Goal: Transaction & Acquisition: Download file/media

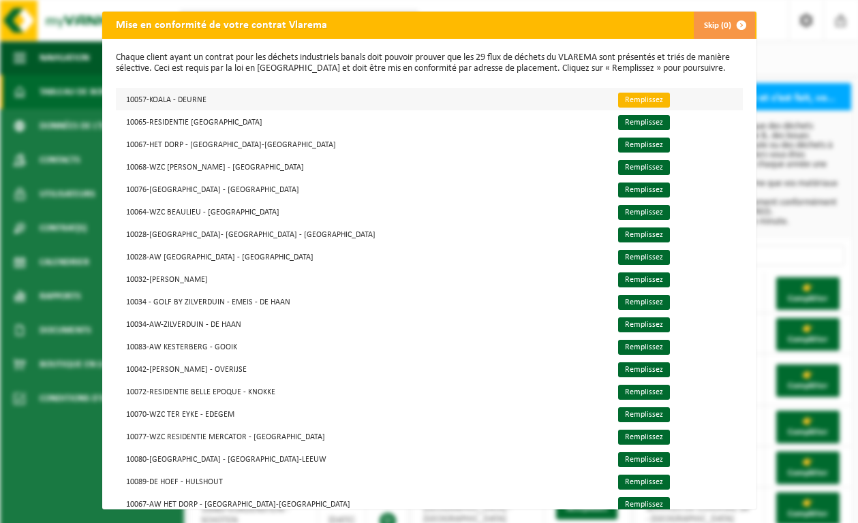
click at [618, 93] on link "Remplissez" at bounding box center [644, 100] width 52 height 15
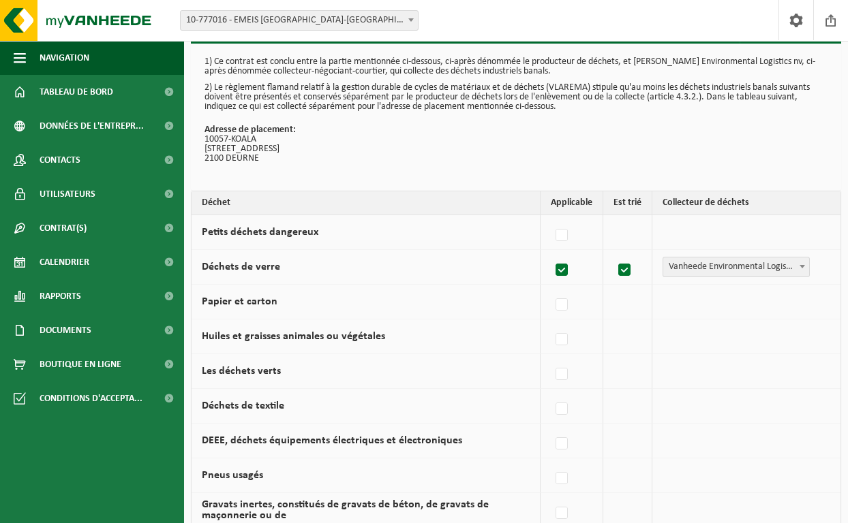
scroll to position [18, 0]
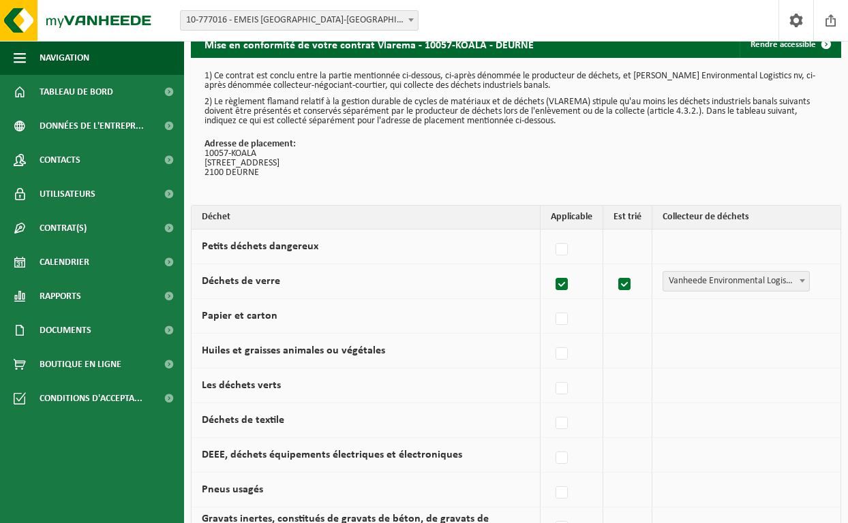
click at [727, 243] on td "Vanheede Environmental Logistics Compétiteur Parc à conteneurs Collecte communa…" at bounding box center [746, 247] width 188 height 35
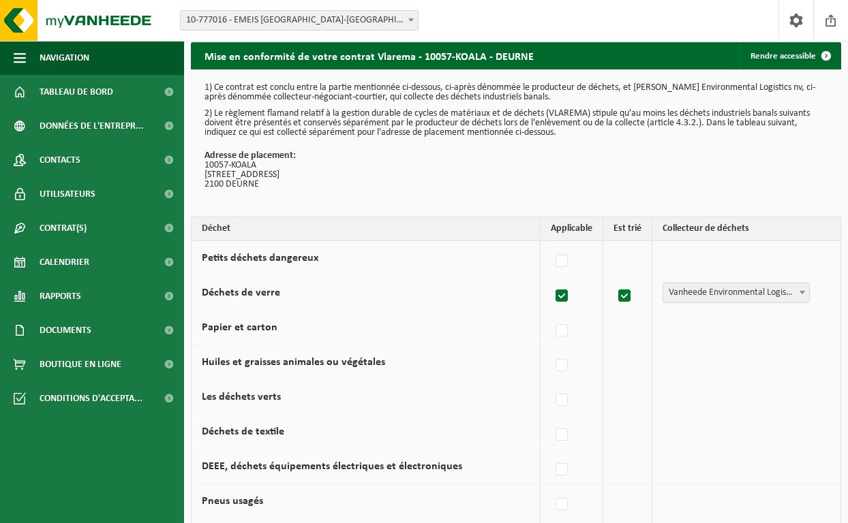
scroll to position [0, 0]
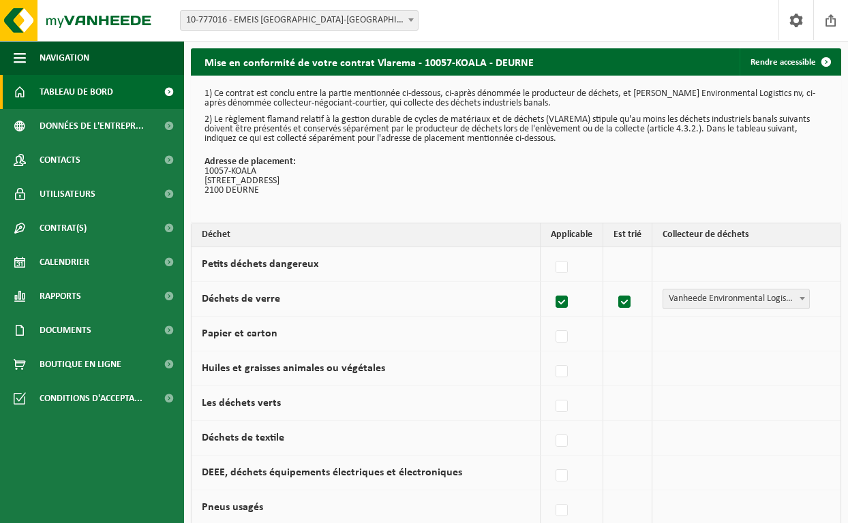
click at [103, 102] on span "Tableau de bord" at bounding box center [77, 92] width 74 height 34
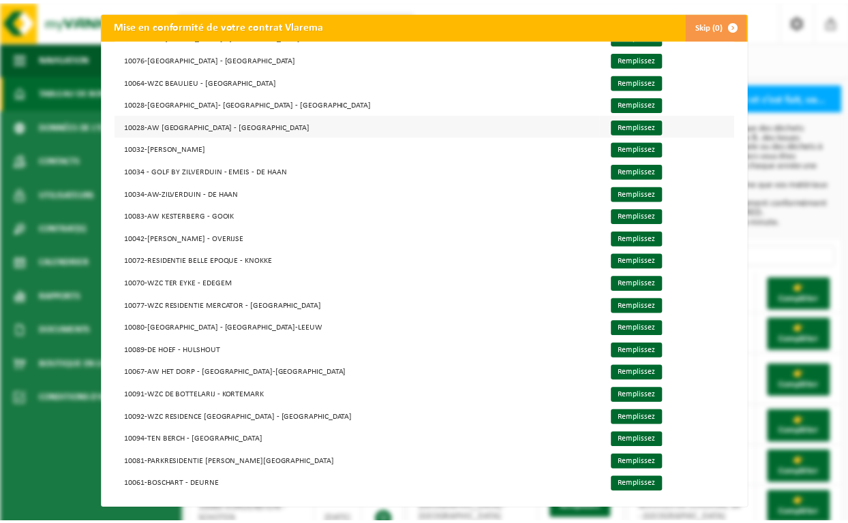
scroll to position [12, 0]
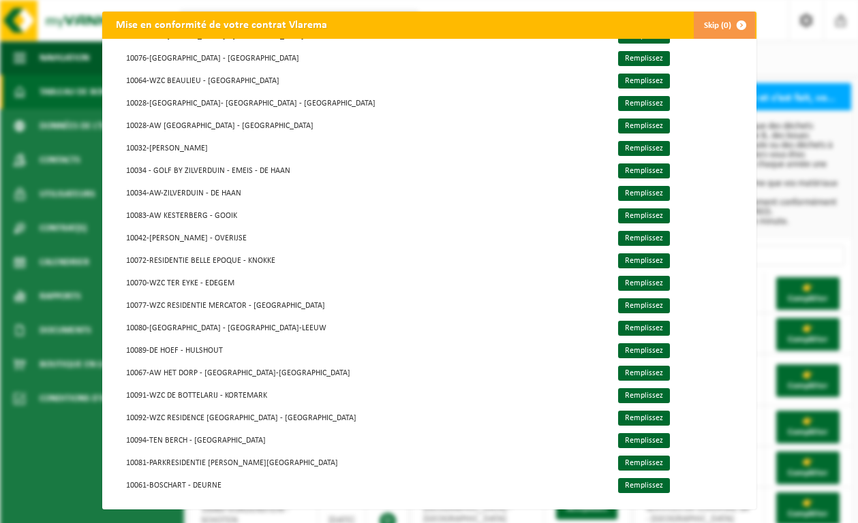
click at [731, 17] on span "button" at bounding box center [741, 25] width 27 height 27
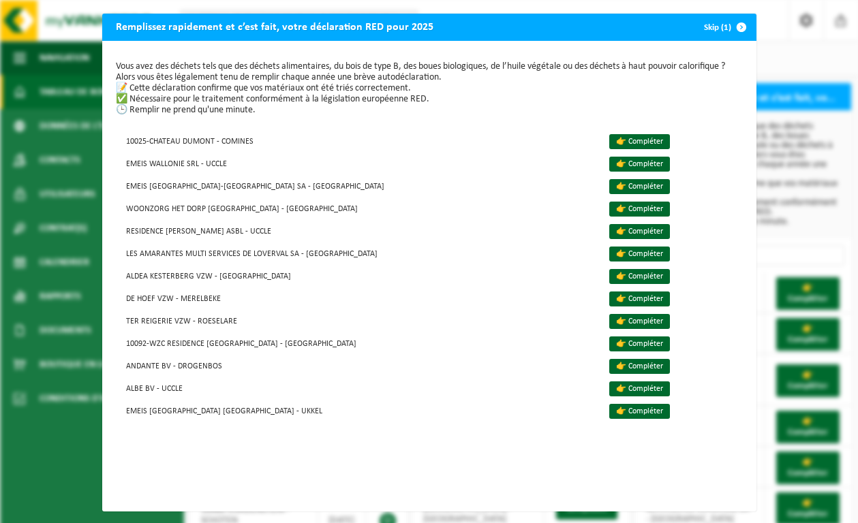
click at [734, 26] on span "button" at bounding box center [741, 27] width 27 height 27
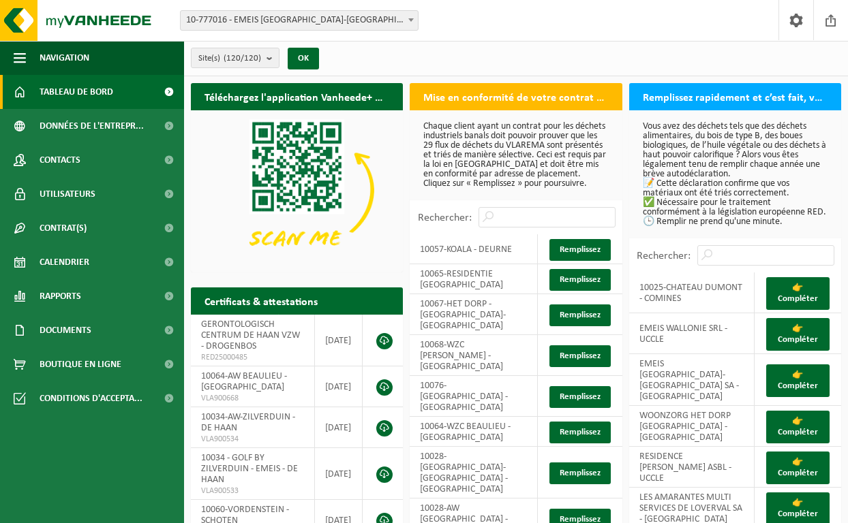
click at [415, 17] on span at bounding box center [411, 20] width 14 height 18
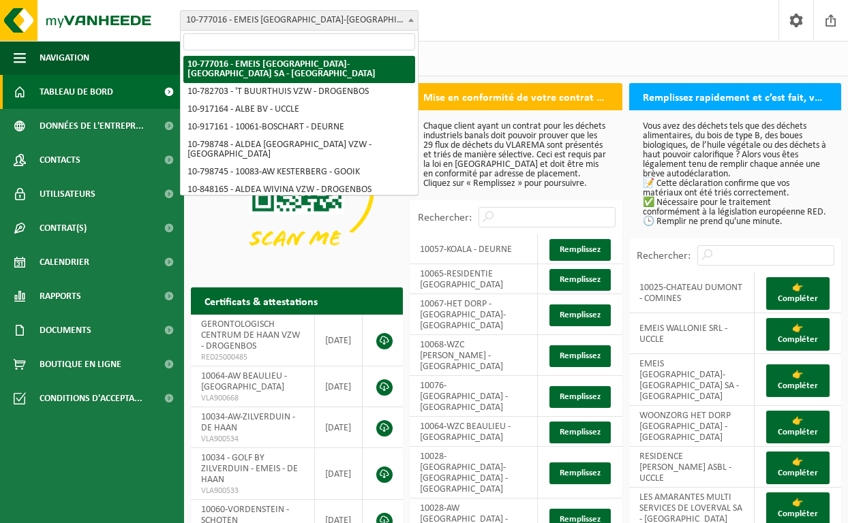
click at [292, 42] on input "search" at bounding box center [299, 41] width 232 height 17
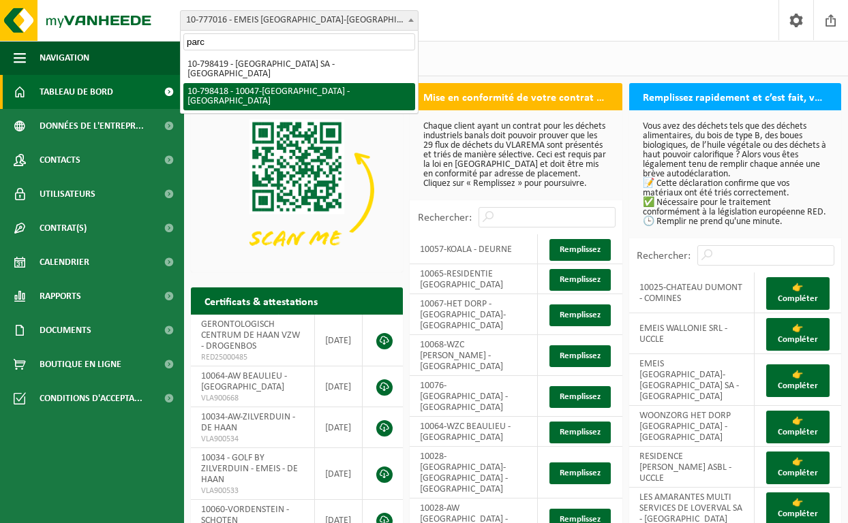
type input "parc"
select select "32980"
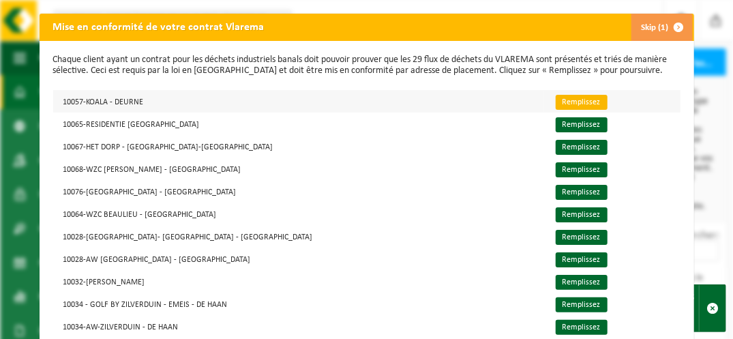
click at [555, 103] on link "Remplissez" at bounding box center [581, 102] width 52 height 15
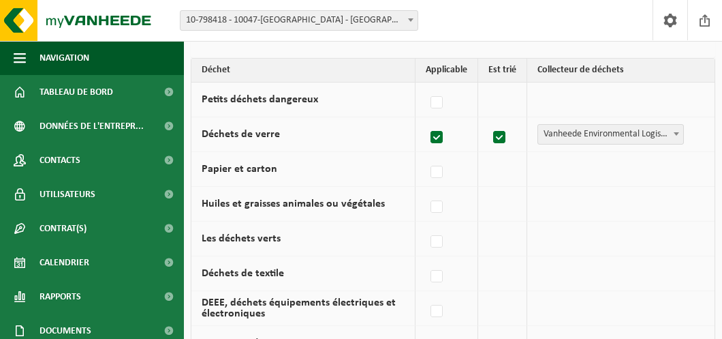
scroll to position [174, 0]
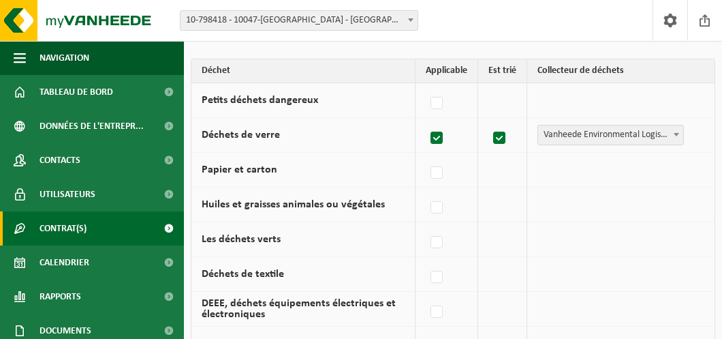
click at [76, 226] on span "Contrat(s)" at bounding box center [63, 228] width 47 height 34
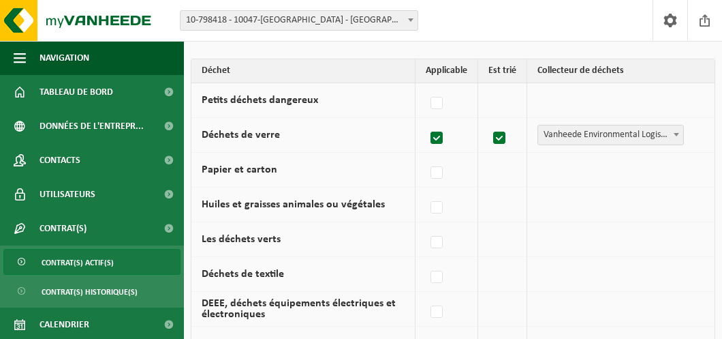
click at [76, 271] on span "Contrat(s) actif(s)" at bounding box center [78, 262] width 72 height 26
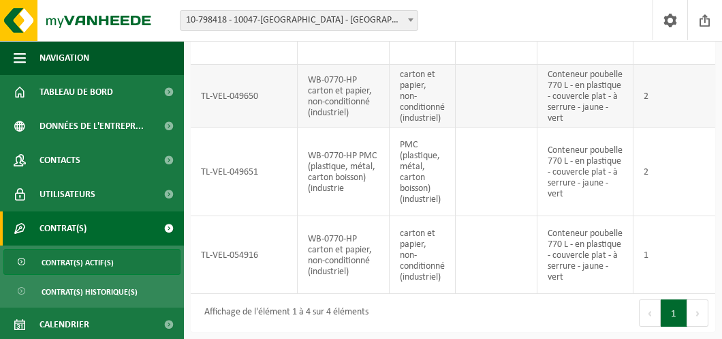
scroll to position [166, 0]
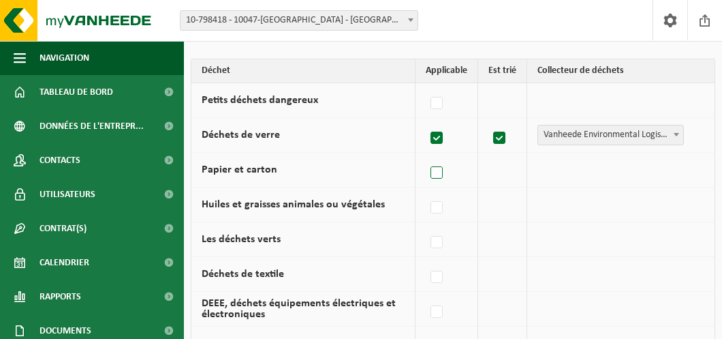
click at [439, 172] on label at bounding box center [437, 173] width 19 height 20
click at [426, 156] on input "Papier et carton" at bounding box center [425, 155] width 1 height 1
checkbox input "true"
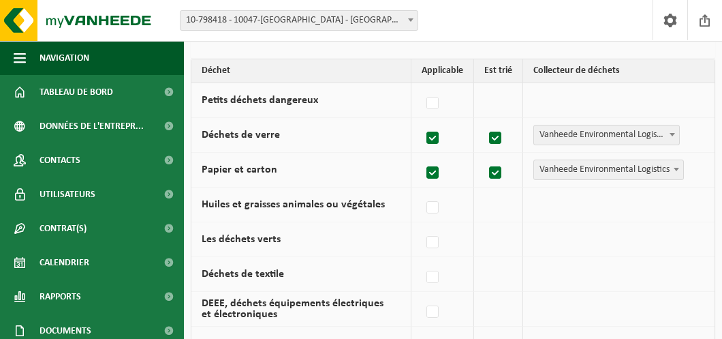
click at [439, 172] on label at bounding box center [433, 173] width 19 height 20
click at [422, 156] on input "Papier et carton" at bounding box center [421, 155] width 1 height 1
checkbox input "false"
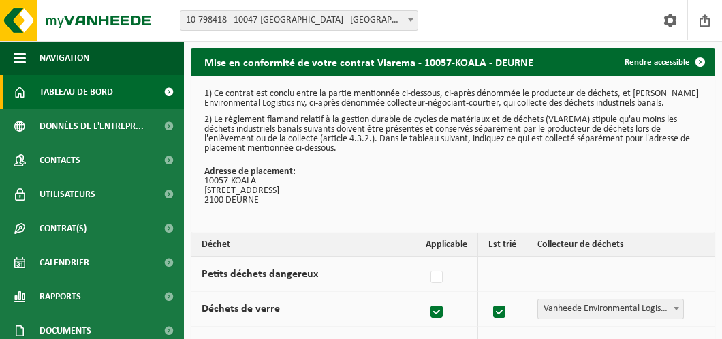
click at [92, 89] on span "Tableau de bord" at bounding box center [77, 92] width 74 height 34
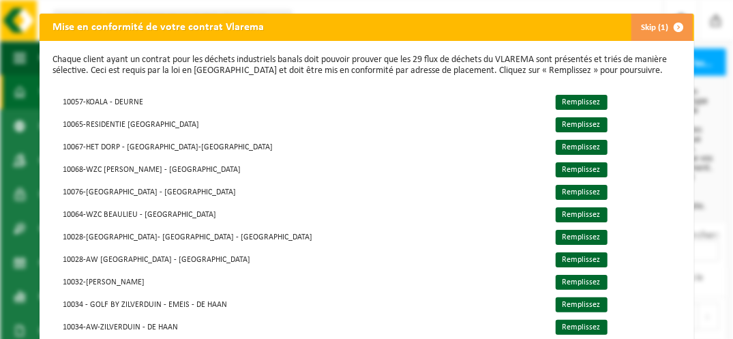
click at [677, 22] on span "button" at bounding box center [678, 27] width 27 height 27
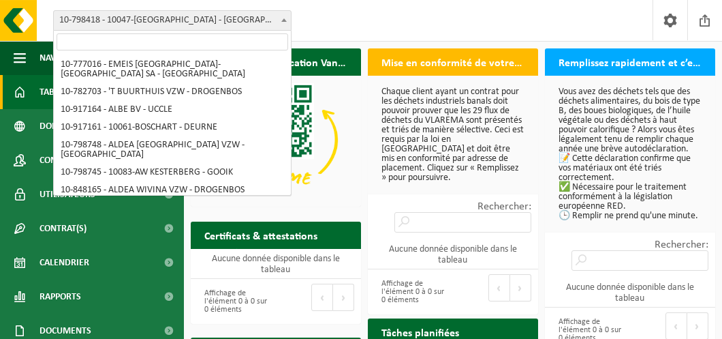
click at [282, 15] on span at bounding box center [284, 20] width 14 height 18
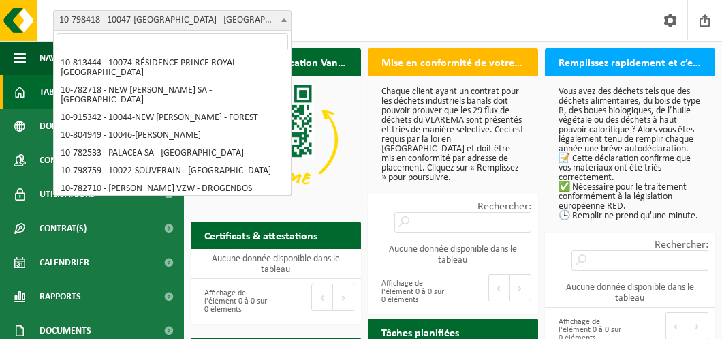
select select "32981"
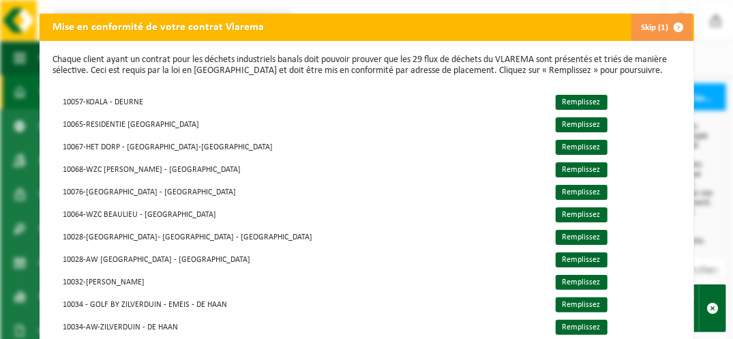
click at [667, 20] on span "button" at bounding box center [678, 27] width 27 height 27
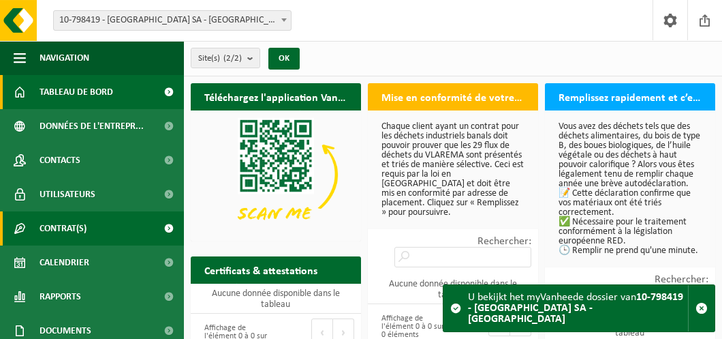
click at [61, 233] on span "Contrat(s)" at bounding box center [63, 228] width 47 height 34
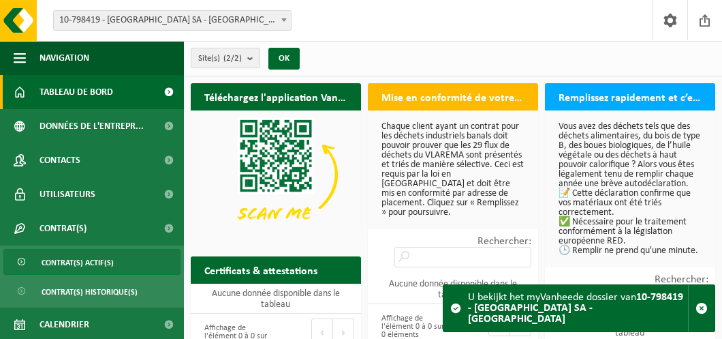
click at [59, 259] on span "Contrat(s) actif(s)" at bounding box center [78, 262] width 72 height 26
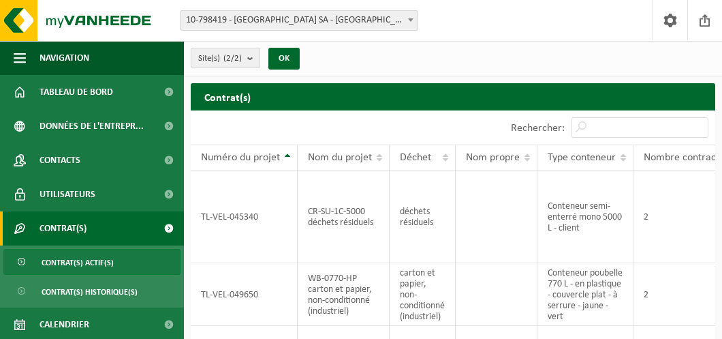
click at [251, 62] on b "submit" at bounding box center [253, 57] width 12 height 19
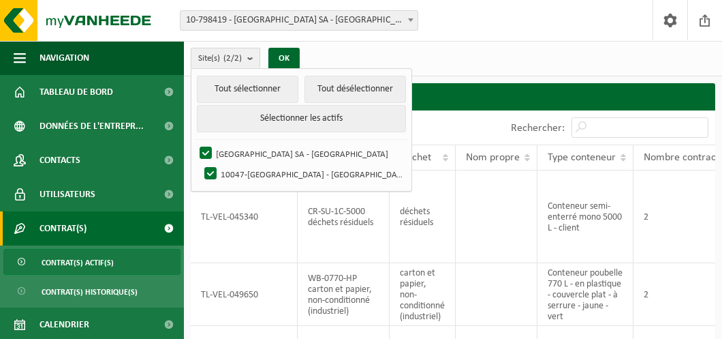
click at [251, 62] on b "submit" at bounding box center [253, 58] width 12 height 20
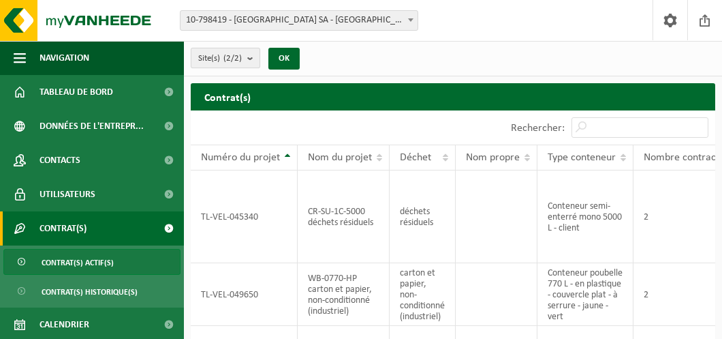
click at [251, 62] on b "submit" at bounding box center [253, 57] width 12 height 19
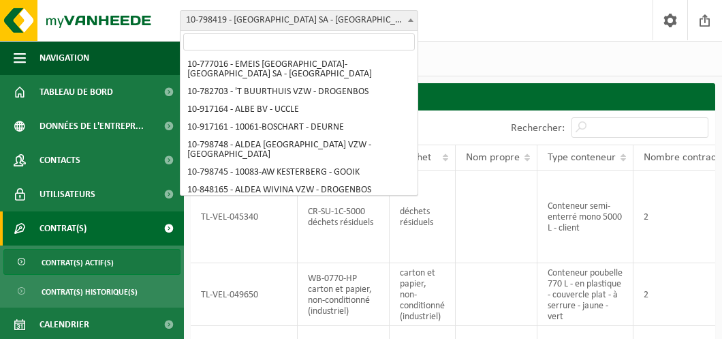
click at [409, 21] on span at bounding box center [411, 20] width 14 height 18
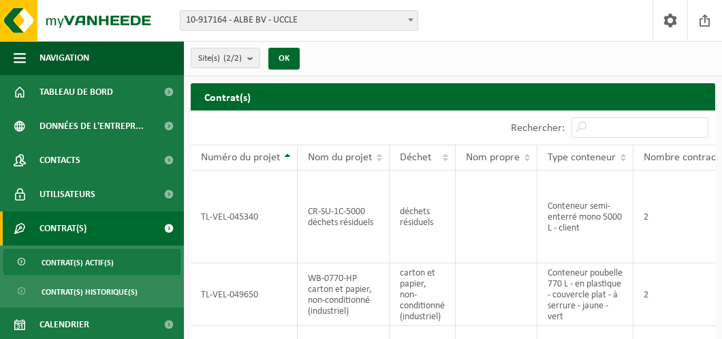
select select "127889"
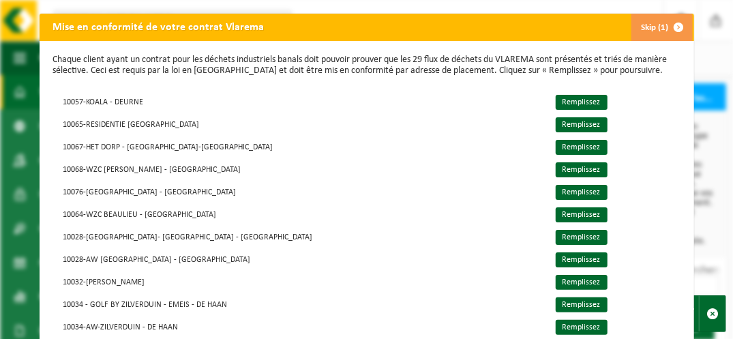
click at [651, 35] on button "Skip (1)" at bounding box center [661, 27] width 62 height 27
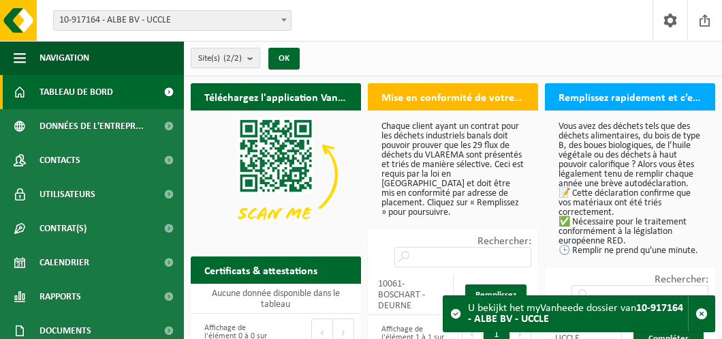
click at [251, 55] on b "submit" at bounding box center [253, 57] width 12 height 19
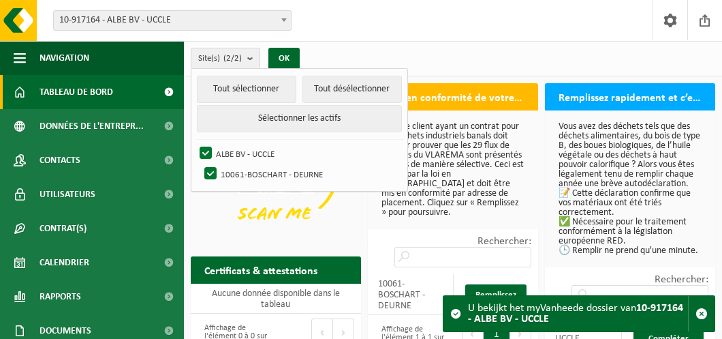
click at [273, 20] on span "10-917164 - ALBE BV - UCCLE" at bounding box center [172, 20] width 237 height 19
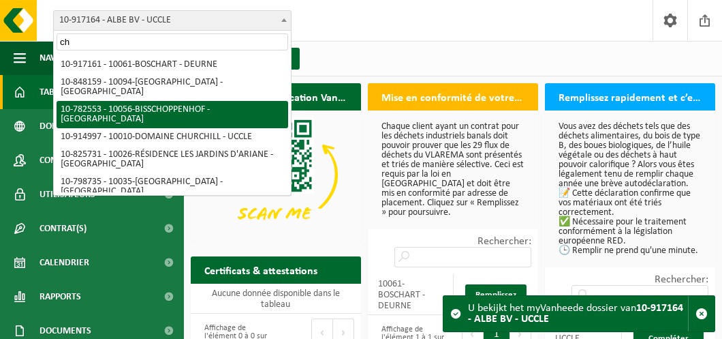
type input "c"
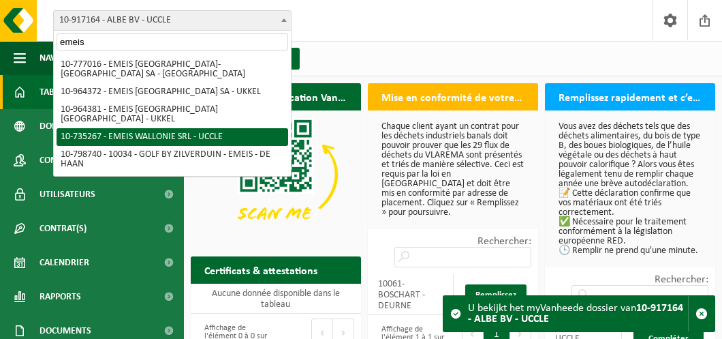
type input "emeis"
select select "17122"
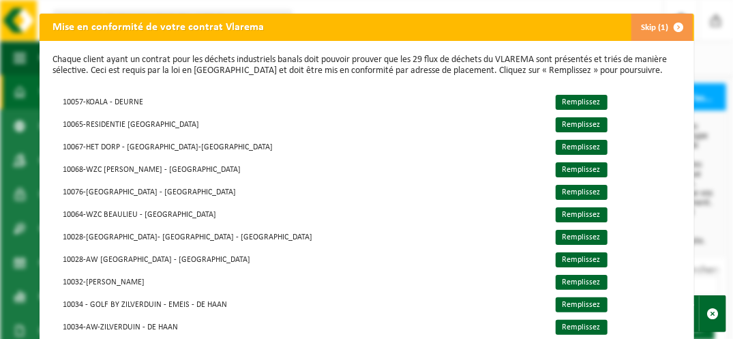
click at [636, 25] on button "Skip (1)" at bounding box center [661, 27] width 62 height 27
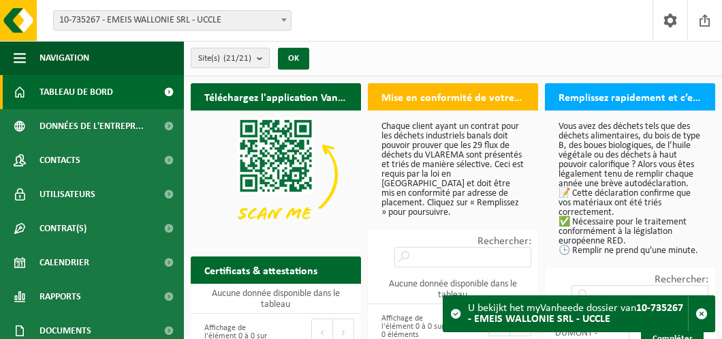
click at [258, 55] on b "submit" at bounding box center [263, 57] width 12 height 19
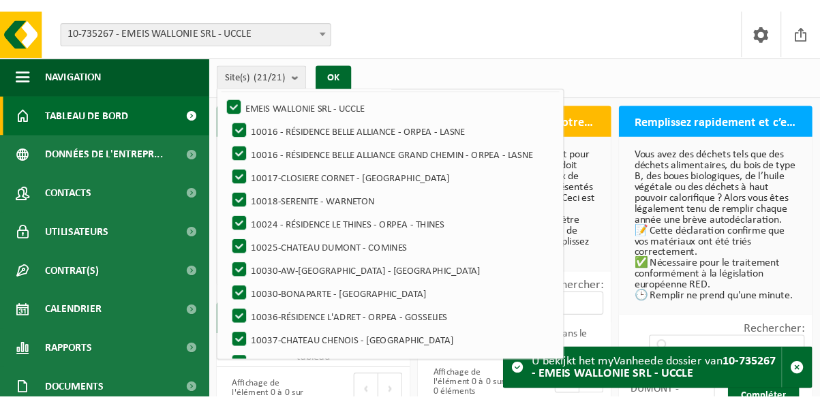
scroll to position [67, 0]
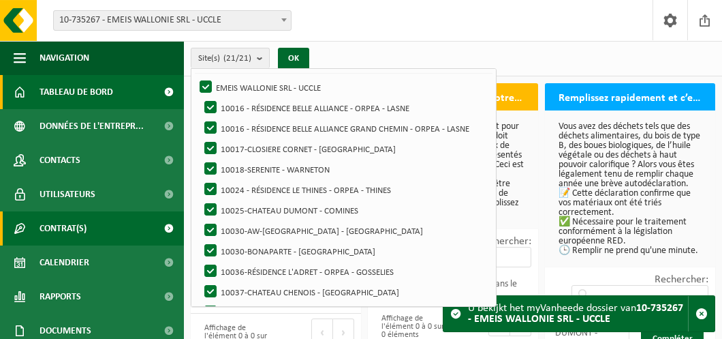
click at [89, 224] on link "Contrat(s)" at bounding box center [92, 228] width 184 height 34
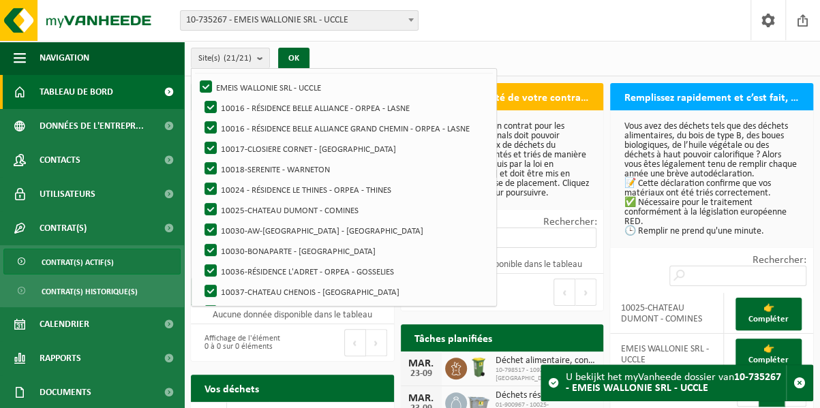
click at [82, 254] on span "Contrat(s) actif(s)" at bounding box center [78, 262] width 72 height 26
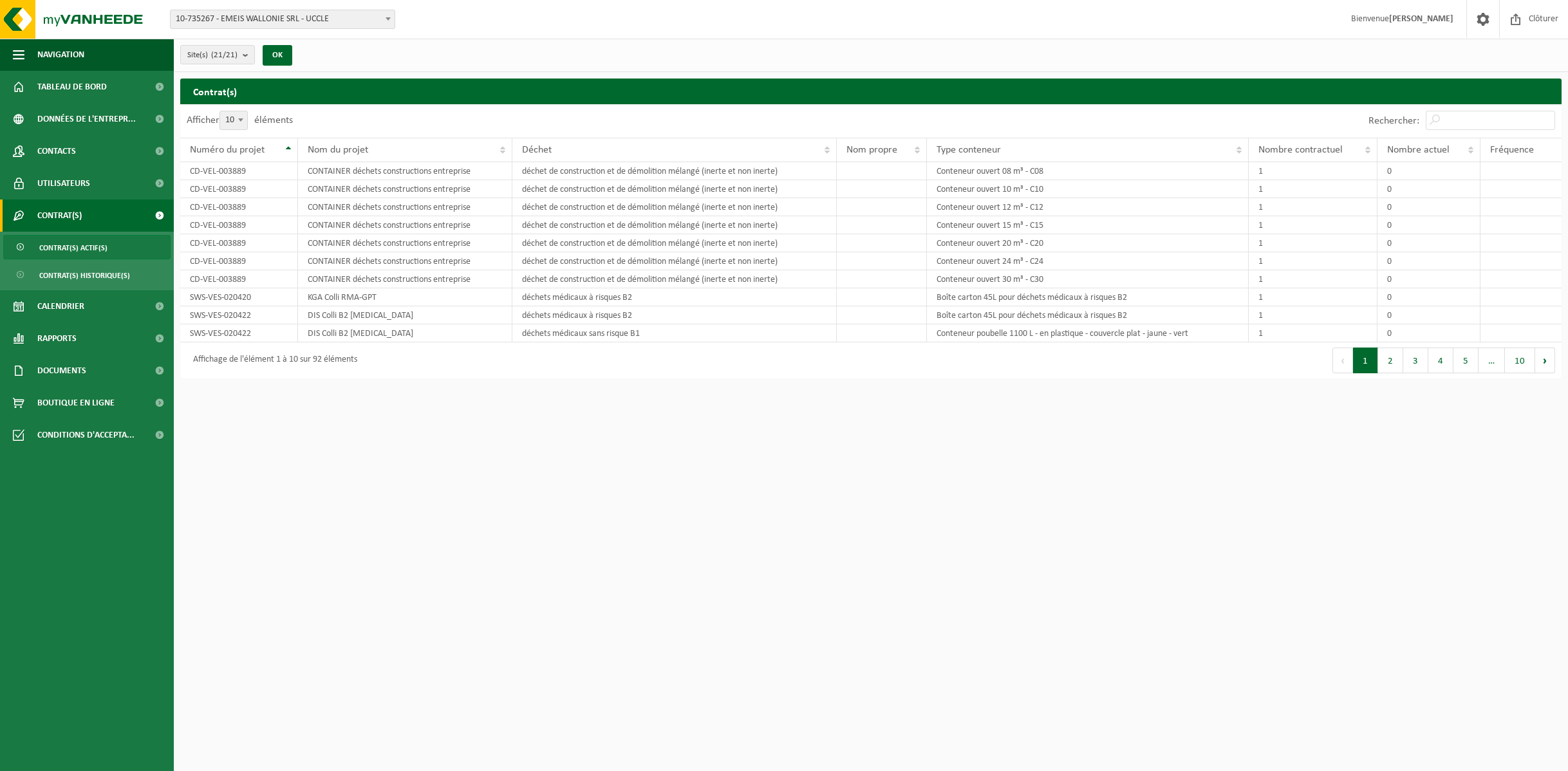
click at [106, 249] on span "Contrat(s) actif(s)" at bounding box center [74, 248] width 68 height 25
click at [1389, 369] on button "2" at bounding box center [1390, 360] width 26 height 26
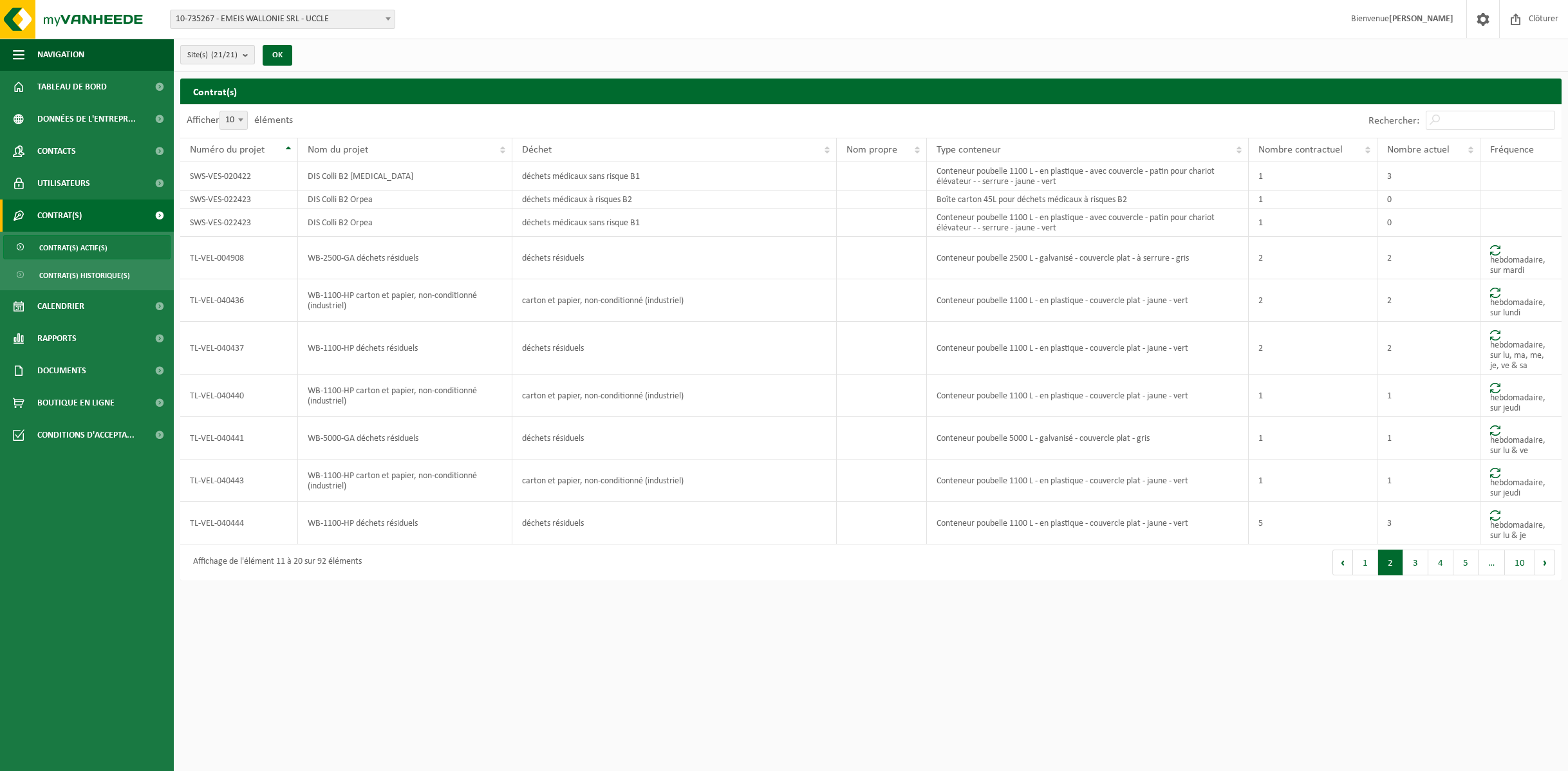
click at [247, 50] on b "submit" at bounding box center [248, 54] width 11 height 18
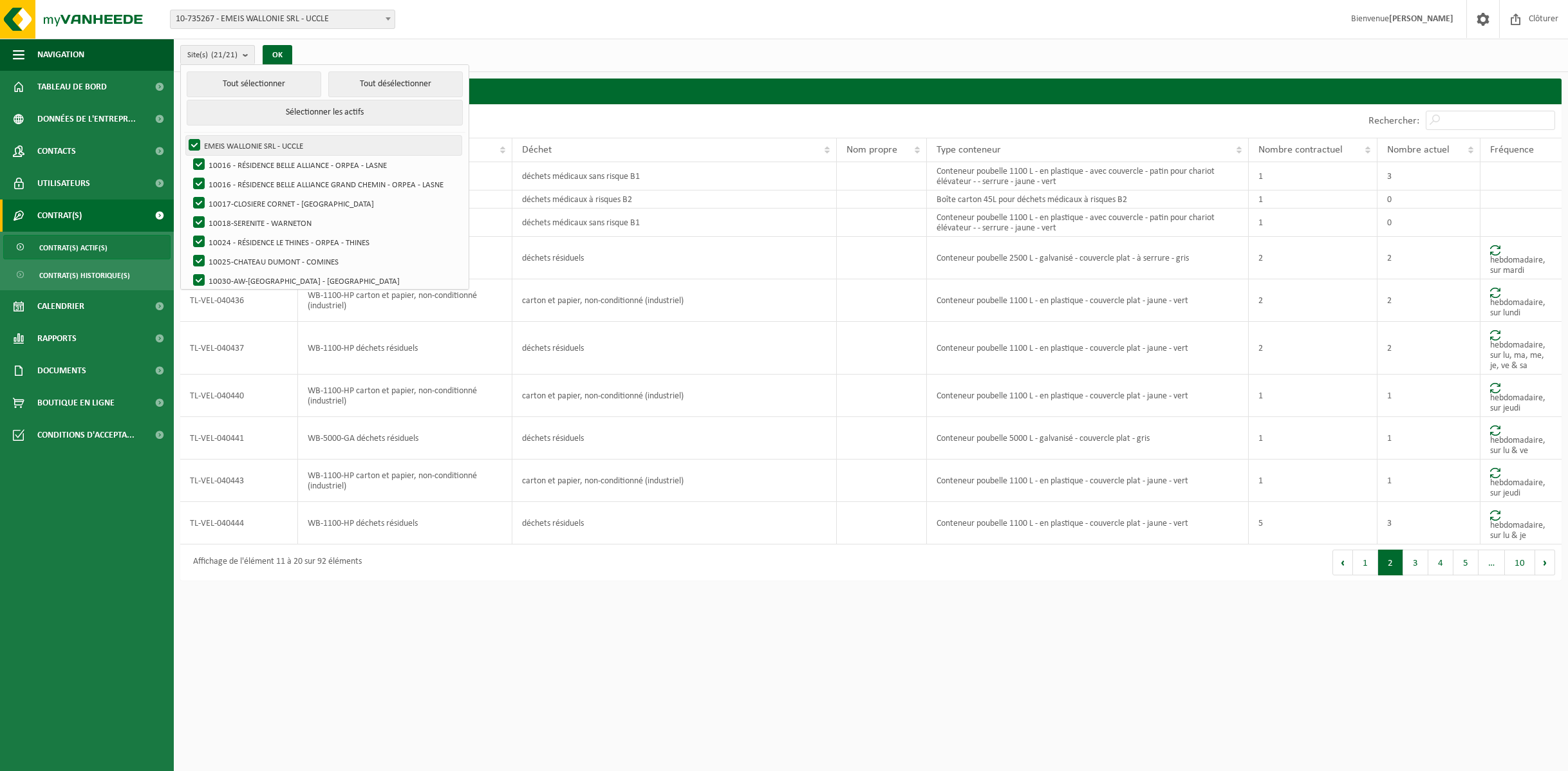
click at [194, 146] on label "EMEIS WALLONIE SRL - UCCLE" at bounding box center [324, 146] width 276 height 19
click at [184, 136] on input "EMEIS WALLONIE SRL - UCCLE" at bounding box center [183, 135] width 1 height 1
checkbox input "false"
click at [196, 172] on label "10016 - RÉSIDENCE BELLE ALLIANCE - ORPEA - LASNE" at bounding box center [326, 164] width 271 height 19
click at [189, 155] on input "10016 - RÉSIDENCE BELLE ALLIANCE - ORPEA - LASNE" at bounding box center [188, 155] width 1 height 1
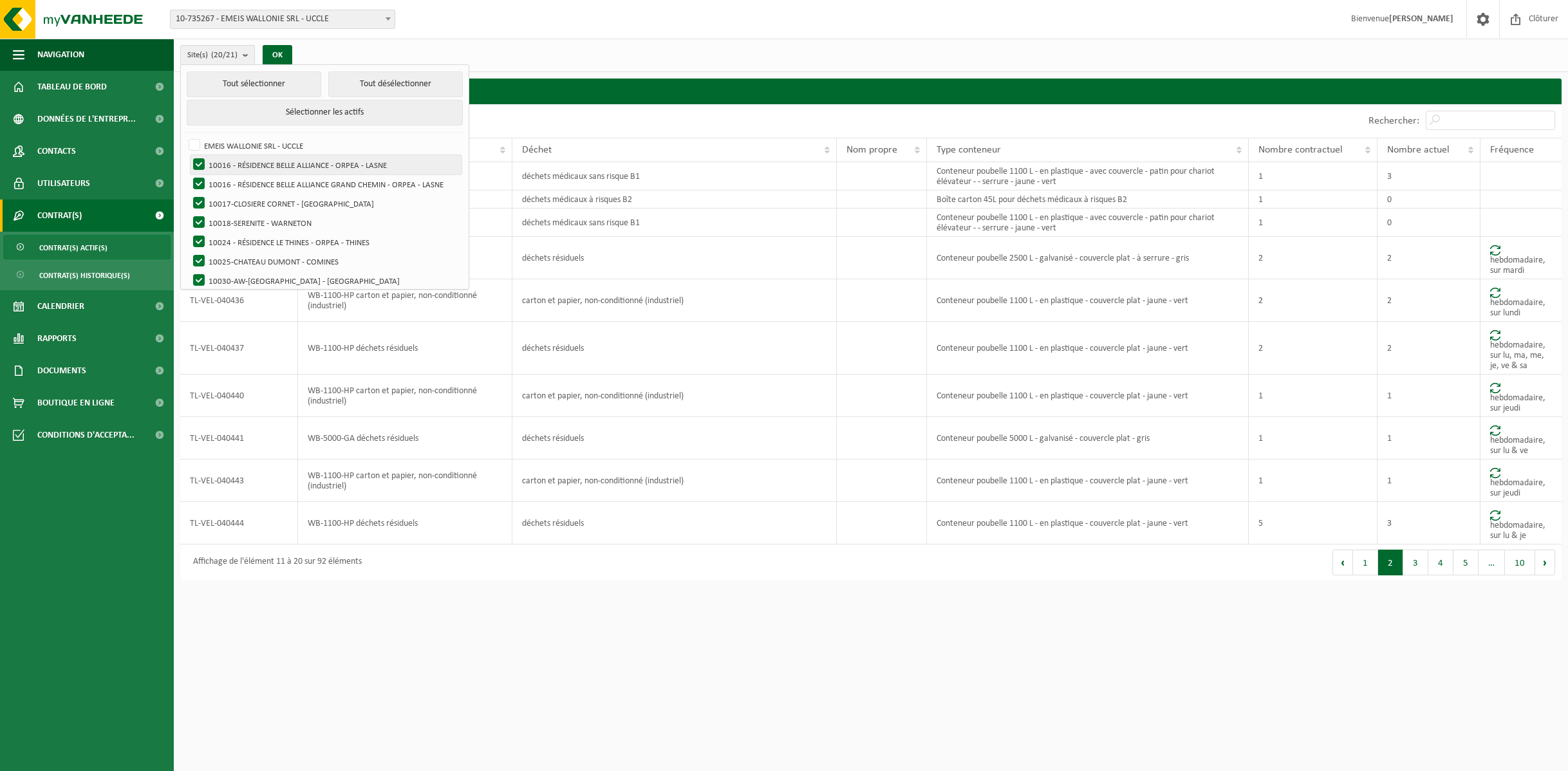
checkbox input "false"
click at [196, 145] on label "EMEIS WALLONIE SRL - UCCLE" at bounding box center [324, 146] width 276 height 19
click at [184, 136] on input "EMEIS WALLONIE SRL - UCCLE" at bounding box center [183, 135] width 1 height 1
click at [187, 145] on label "EMEIS WALLONIE SRL - UCCLE" at bounding box center [324, 146] width 276 height 19
click at [184, 136] on input "EMEIS WALLONIE SRL - UCCLE" at bounding box center [183, 135] width 1 height 1
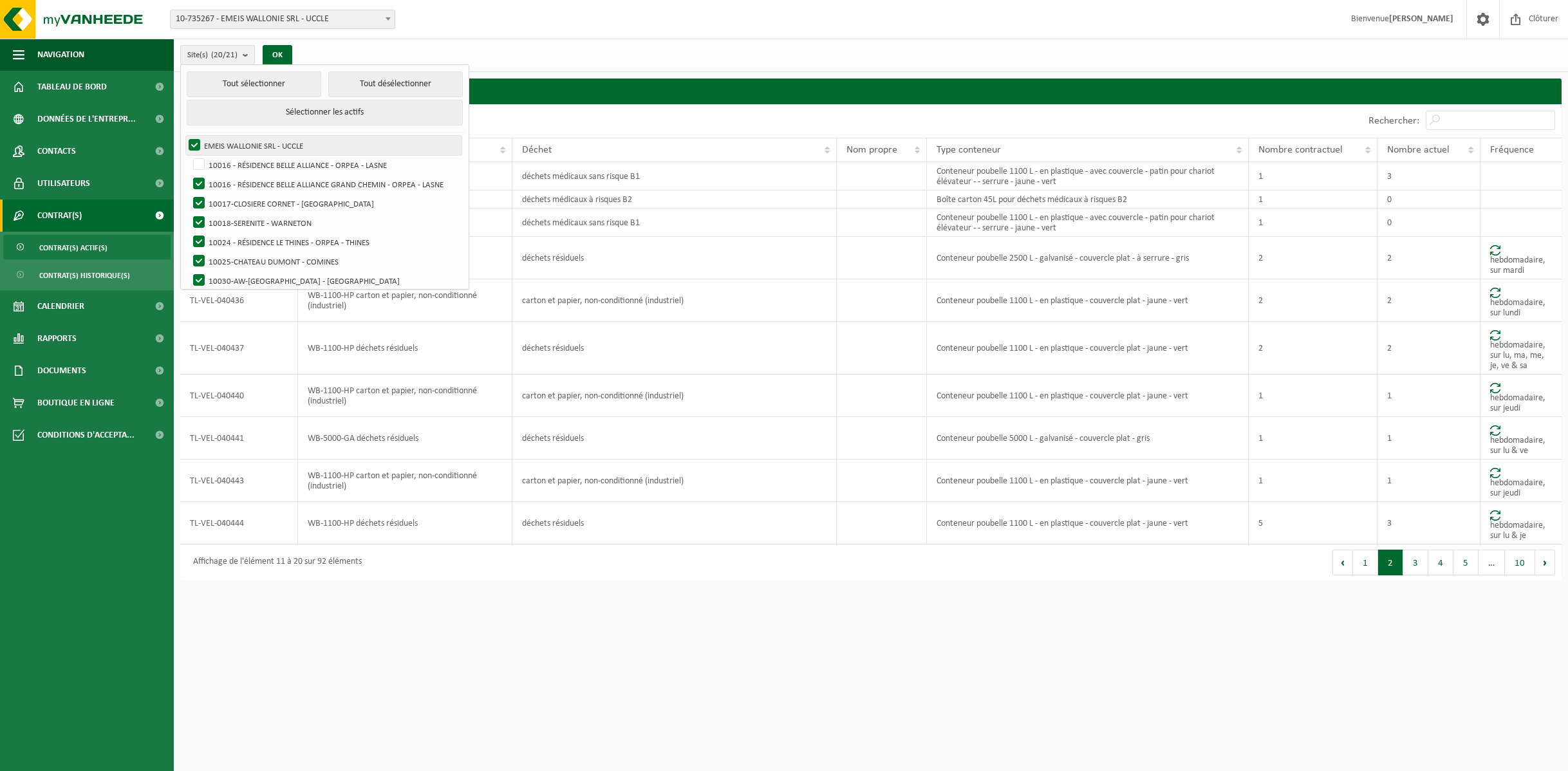
checkbox input "false"
click at [365, 84] on button "Tout désélectionner" at bounding box center [396, 84] width 134 height 26
checkbox input "false"
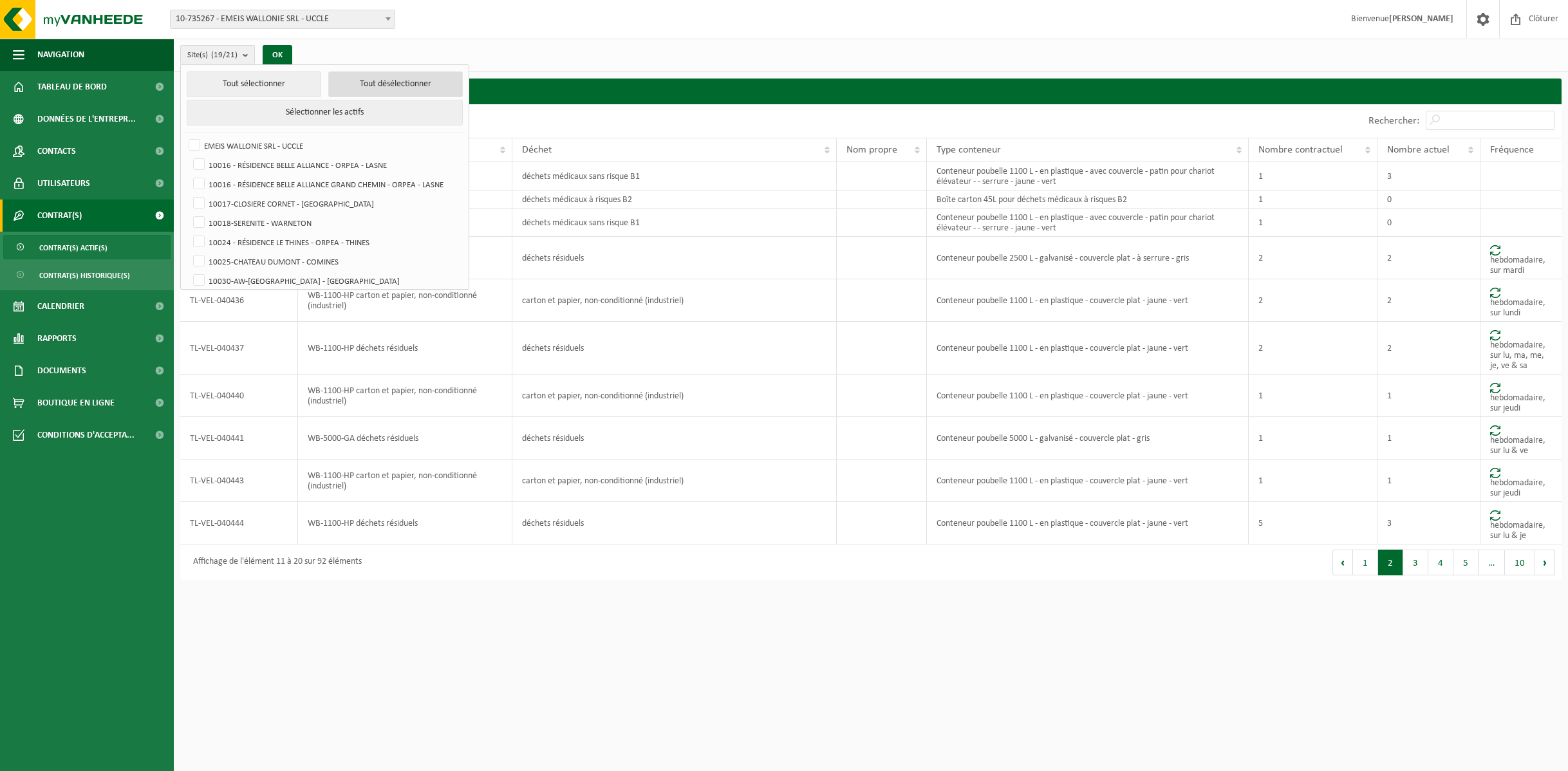
checkbox input "false"
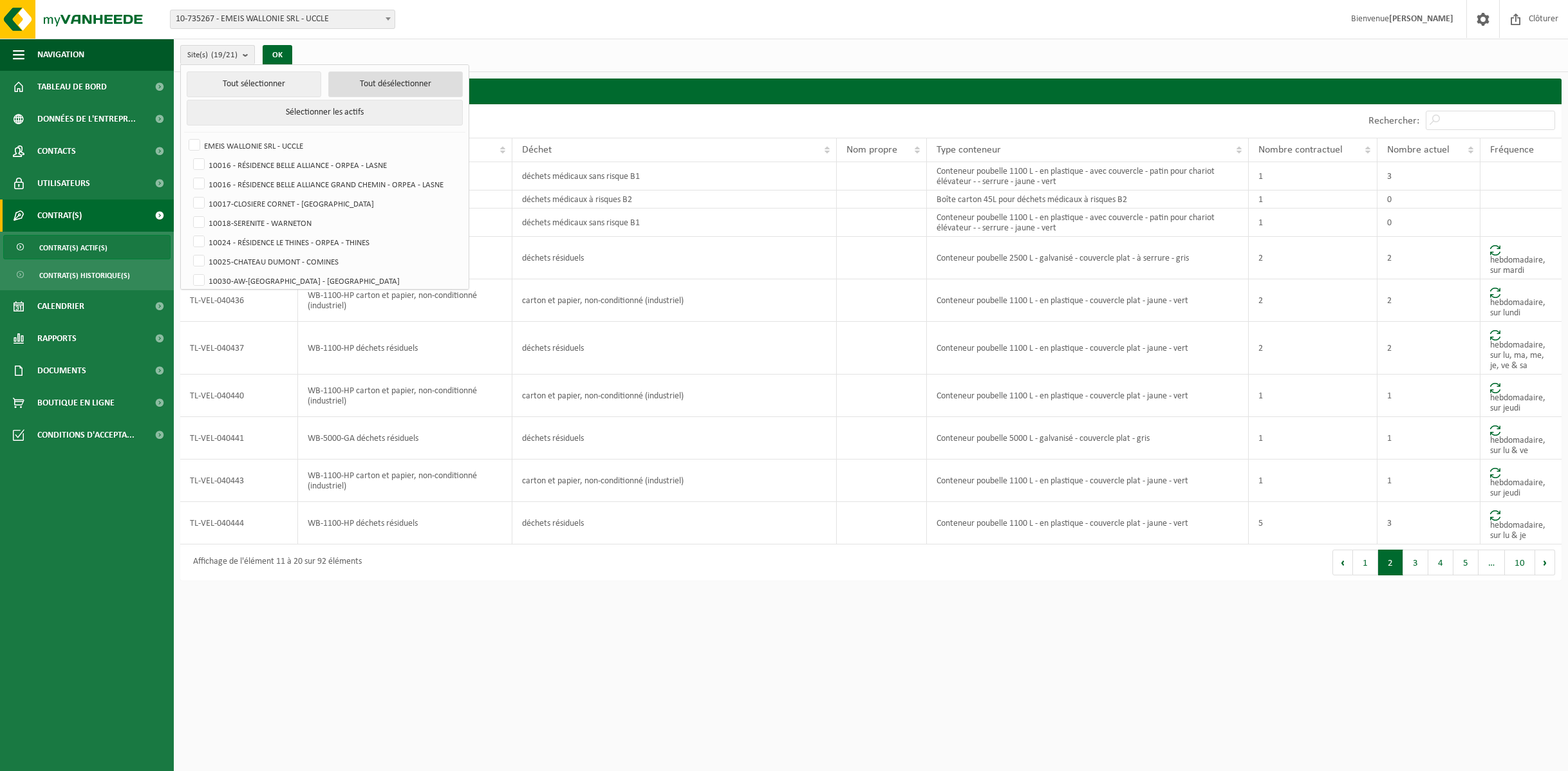
checkbox input "false"
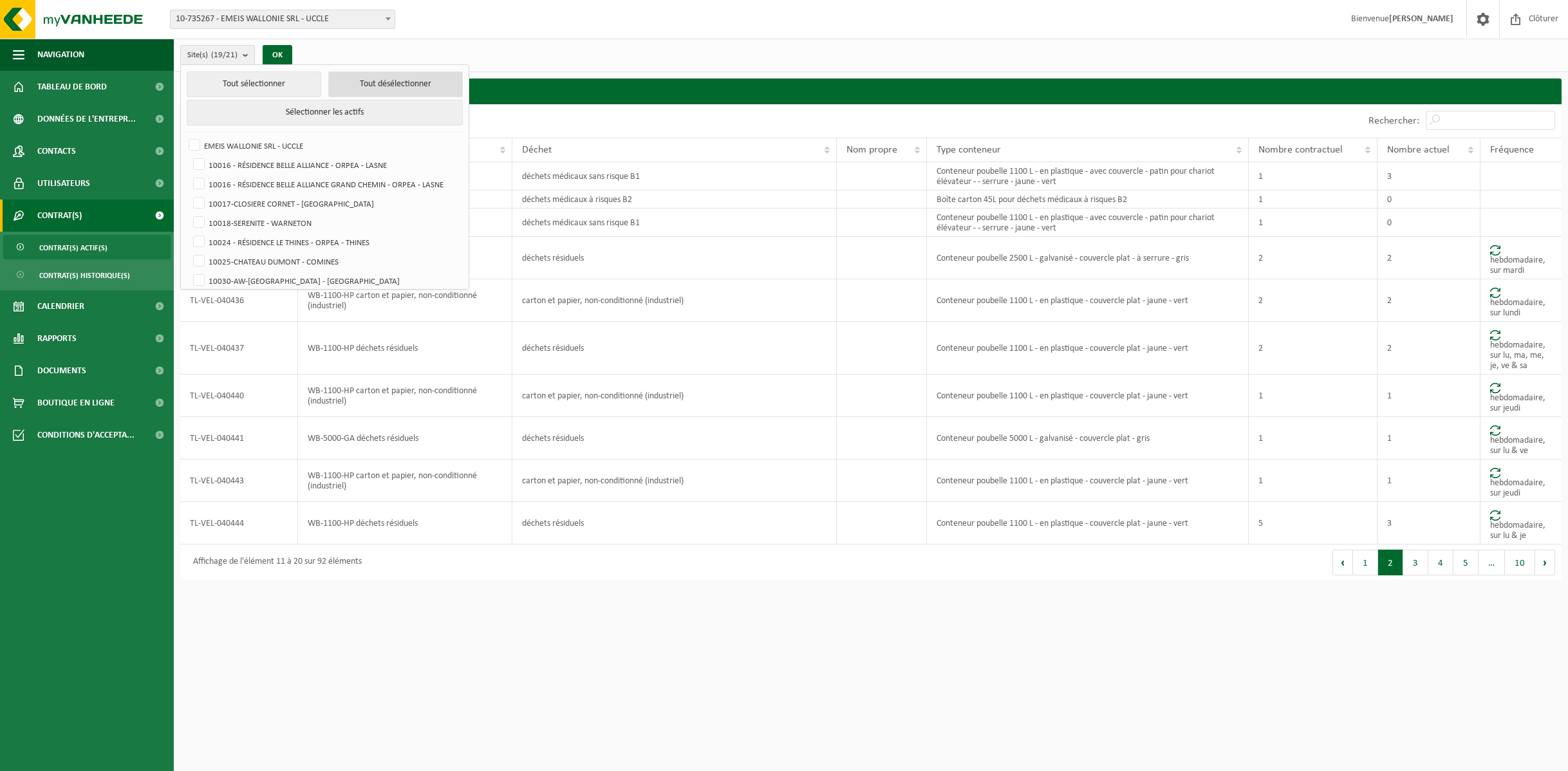
checkbox input "false"
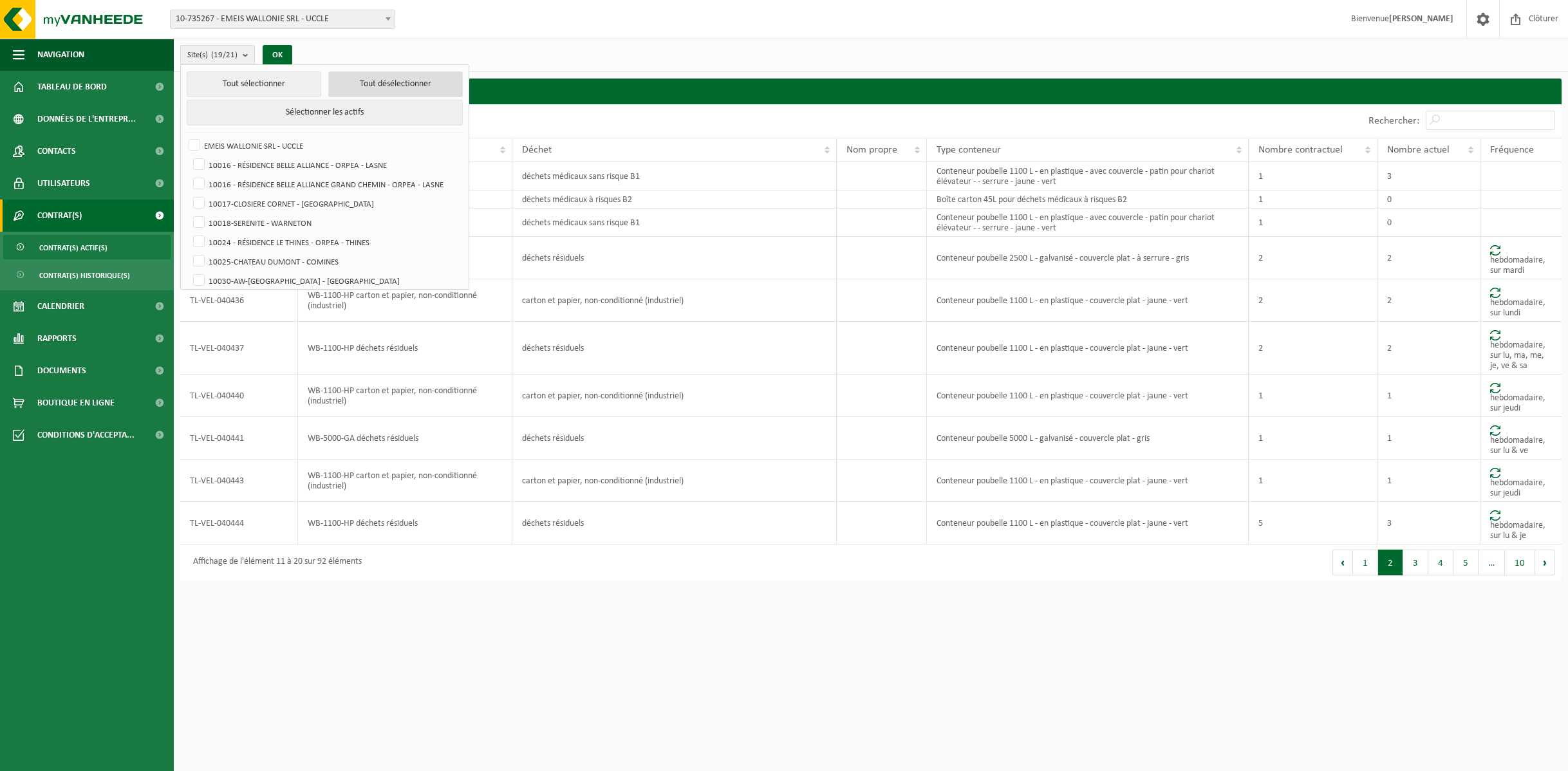
checkbox input "false"
click at [203, 164] on label "10016 - RÉSIDENCE BELLE ALLIANCE - ORPEA - LASNE" at bounding box center [326, 164] width 271 height 19
click at [189, 155] on input "10016 - RÉSIDENCE BELLE ALLIANCE - ORPEA - LASNE" at bounding box center [188, 155] width 1 height 1
checkbox input "true"
click at [268, 60] on button "OK" at bounding box center [272, 56] width 29 height 21
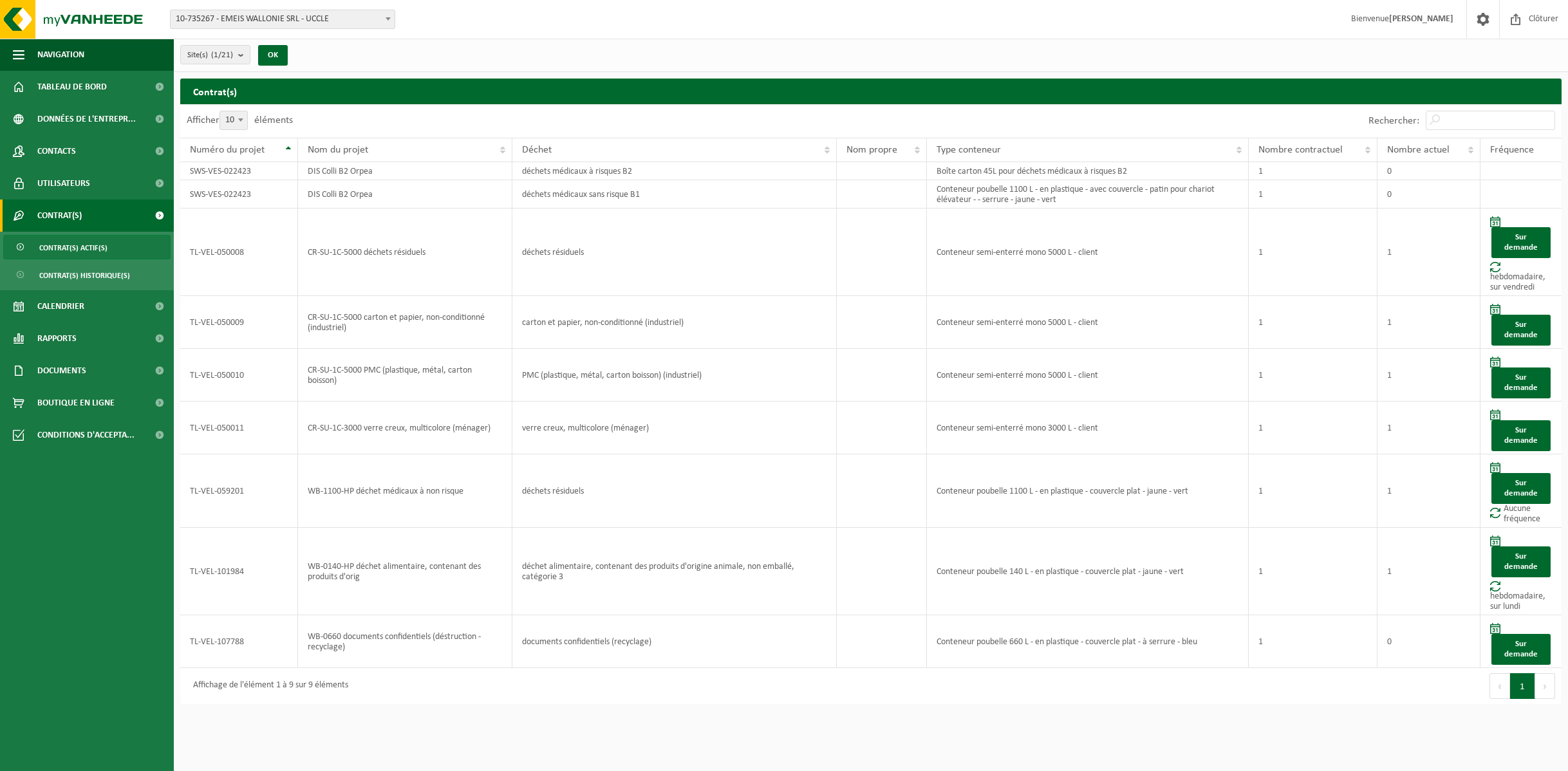
click at [62, 212] on span "Contrat(s)" at bounding box center [60, 215] width 44 height 32
click at [61, 211] on span "Contrat(s)" at bounding box center [60, 215] width 44 height 32
click at [70, 371] on span "Documents" at bounding box center [62, 370] width 49 height 32
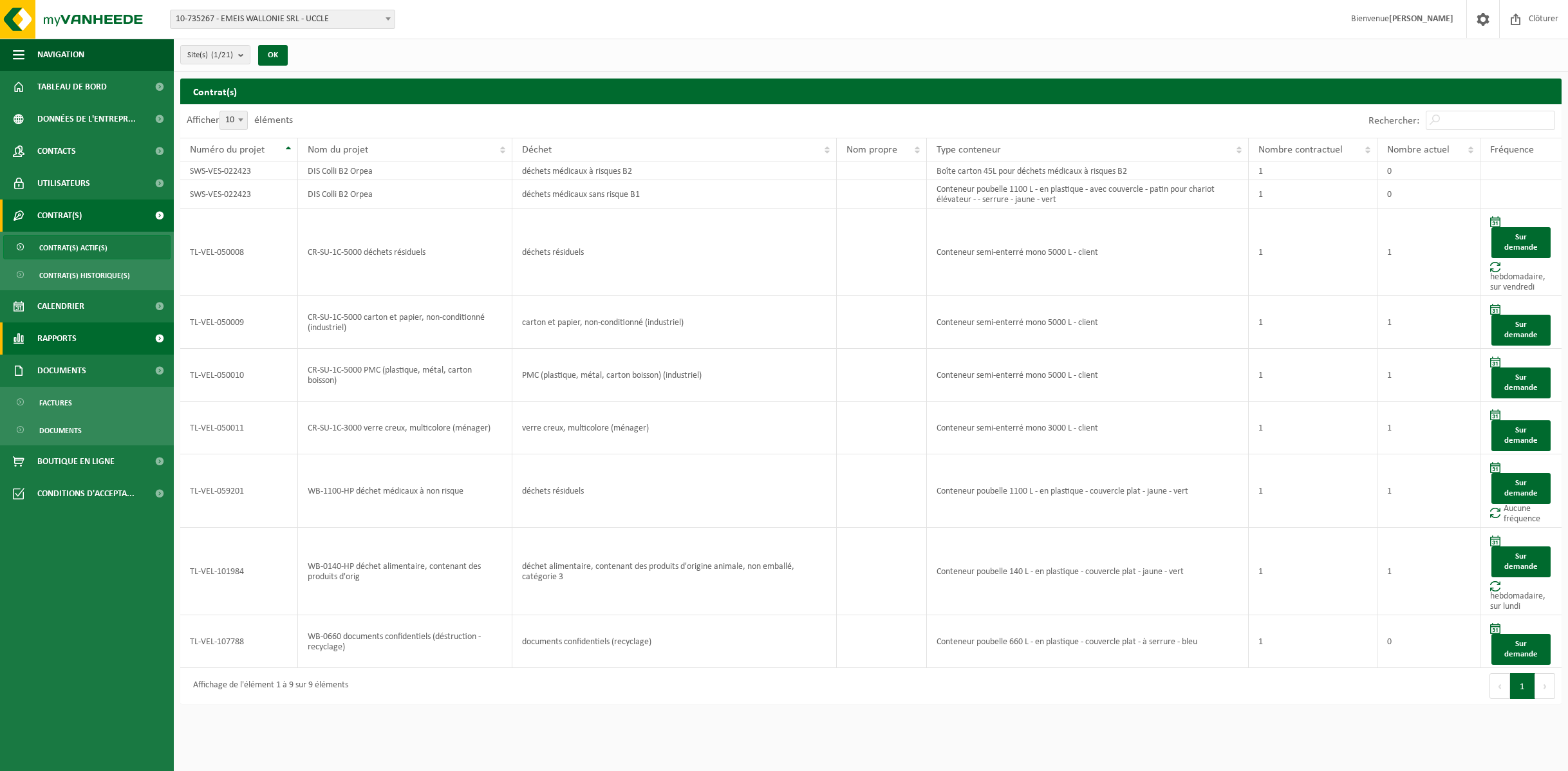
drag, startPoint x: 68, startPoint y: 336, endPoint x: 81, endPoint y: 341, distance: 13.9
click at [68, 334] on span "Rapports" at bounding box center [58, 338] width 40 height 32
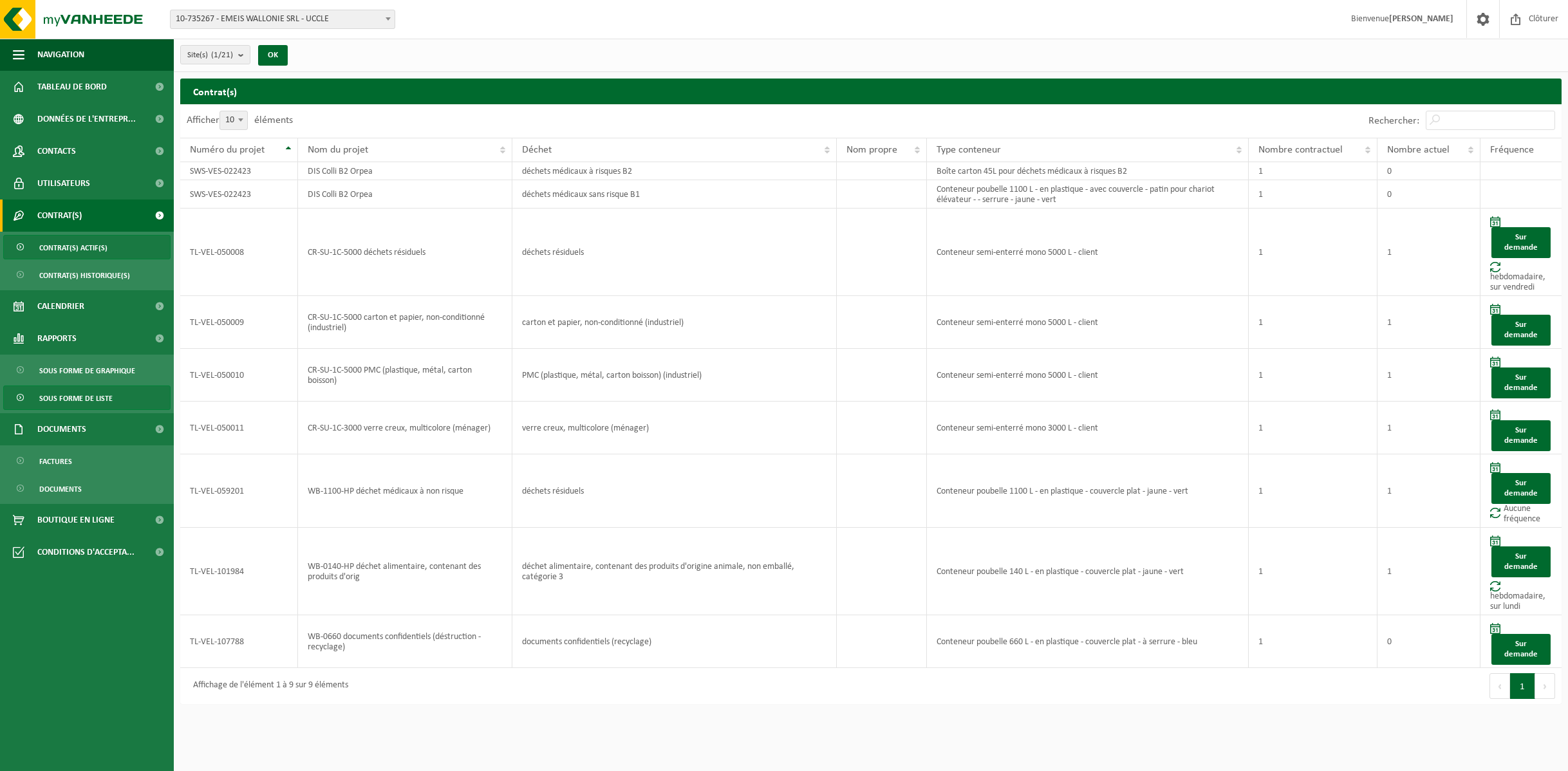
drag, startPoint x: 94, startPoint y: 396, endPoint x: 148, endPoint y: 388, distance: 54.6
click at [94, 396] on span "Sous forme de liste" at bounding box center [77, 399] width 74 height 25
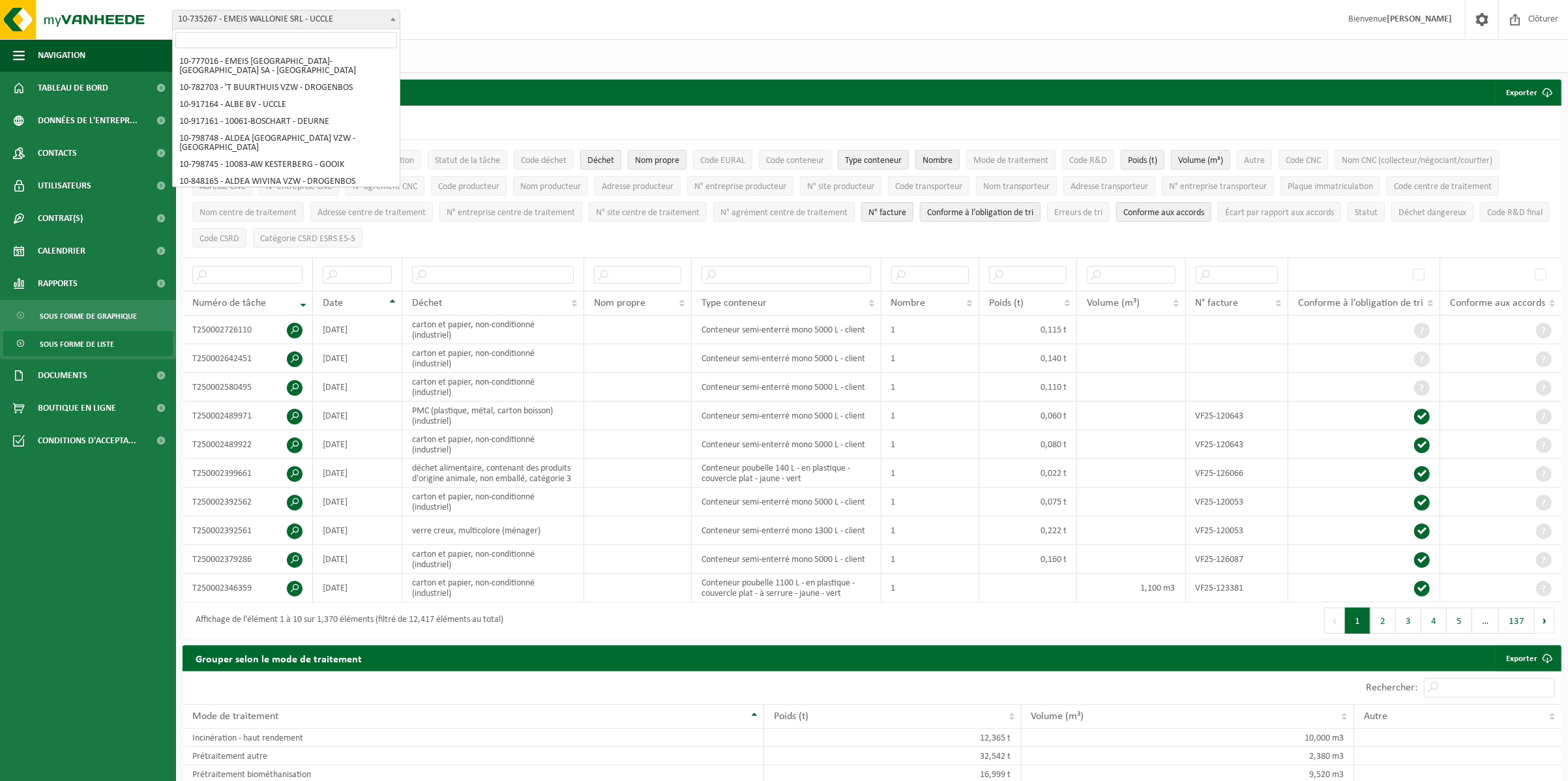
click at [394, 19] on b at bounding box center [392, 18] width 5 height 3
click at [355, 38] on input "search" at bounding box center [286, 39] width 222 height 16
click at [365, 25] on span "10-735267 - EMEIS WALLONIE SRL - UCCLE" at bounding box center [286, 19] width 227 height 18
click at [357, 20] on span "10-735267 - EMEIS WALLONIE SRL - UCCLE" at bounding box center [286, 19] width 227 height 18
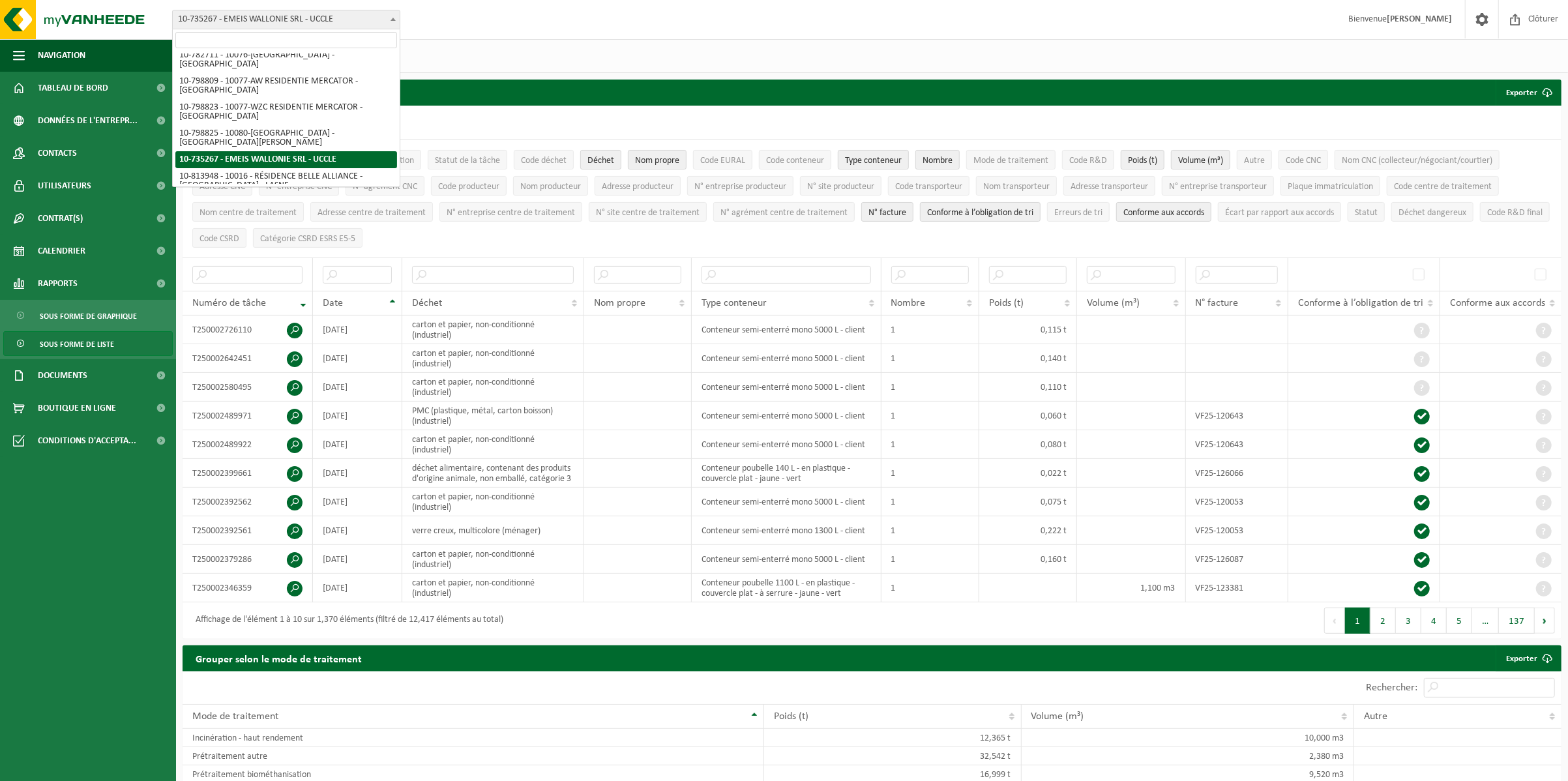
click at [357, 20] on span "10-735267 - EMEIS WALLONIE SRL - UCCLE" at bounding box center [286, 19] width 227 height 18
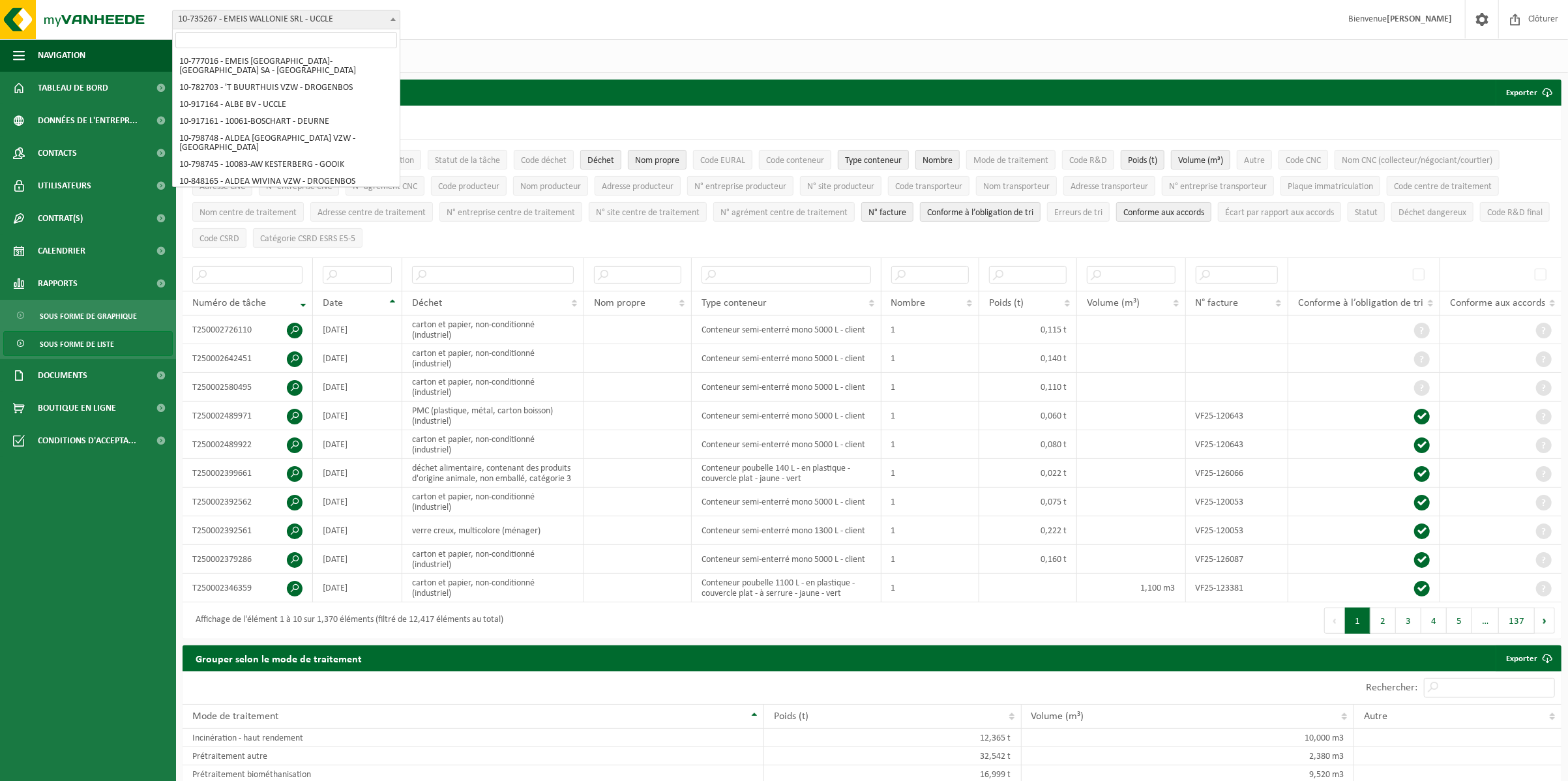
click at [298, 26] on span "10-735267 - EMEIS WALLONIE SRL - UCCLE" at bounding box center [286, 19] width 227 height 18
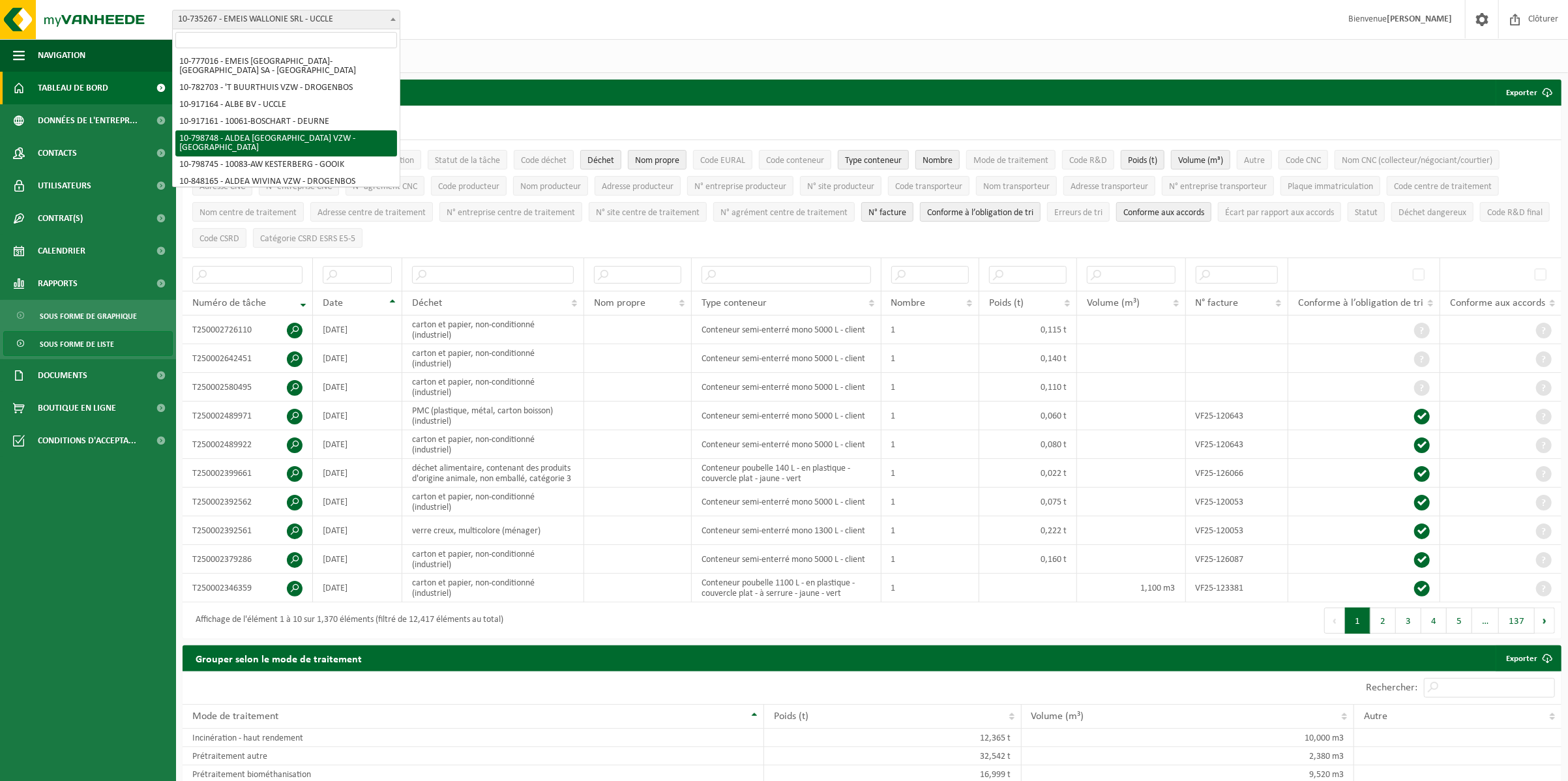
click at [99, 93] on span "Tableau de bord" at bounding box center [74, 88] width 71 height 33
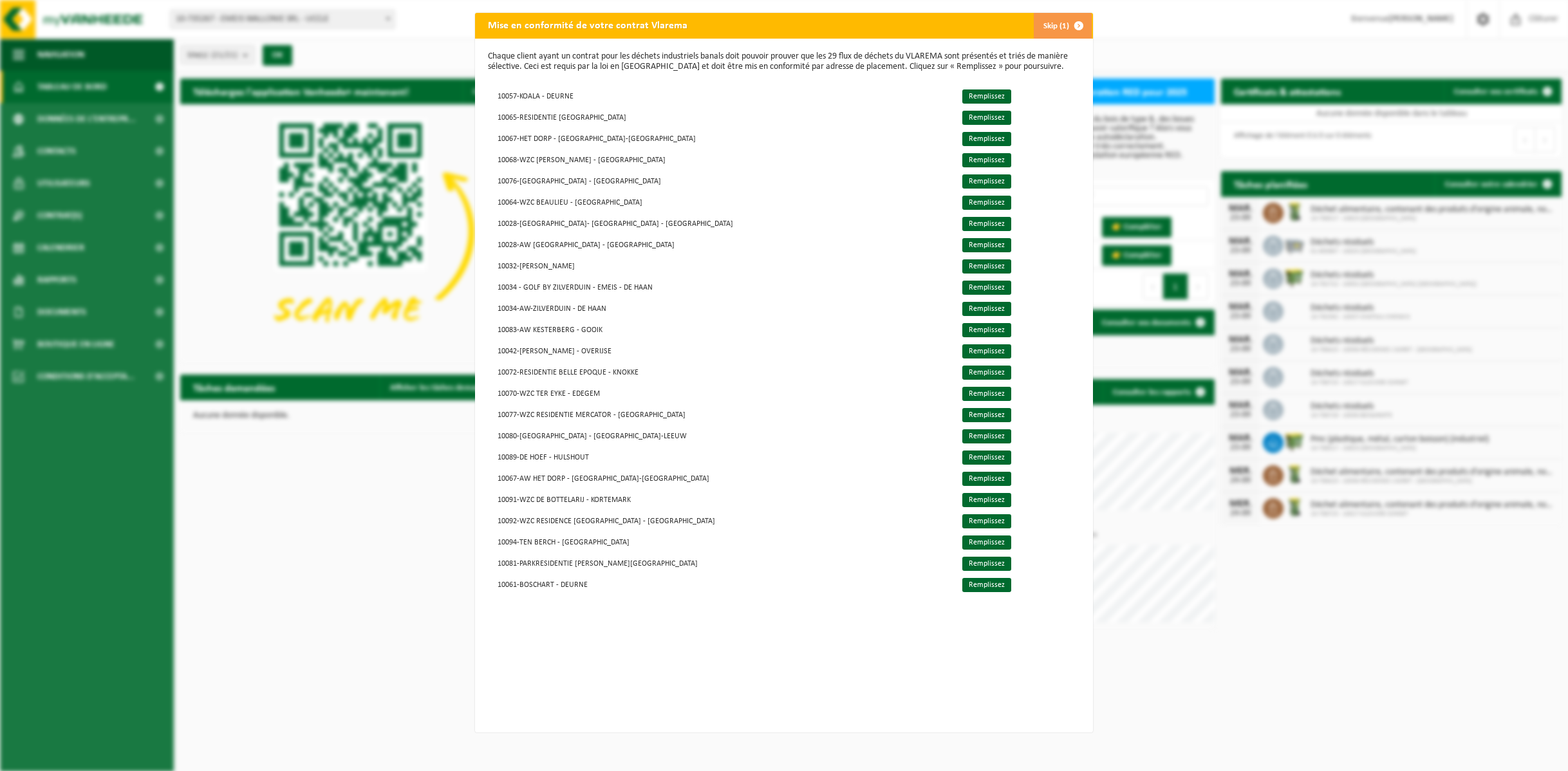
click at [1037, 24] on button "Skip (1)" at bounding box center [1063, 26] width 59 height 26
drag, startPoint x: 1054, startPoint y: 15, endPoint x: 1025, endPoint y: 48, distance: 43.9
click at [1053, 15] on button "Skip (1)" at bounding box center [1063, 26] width 59 height 26
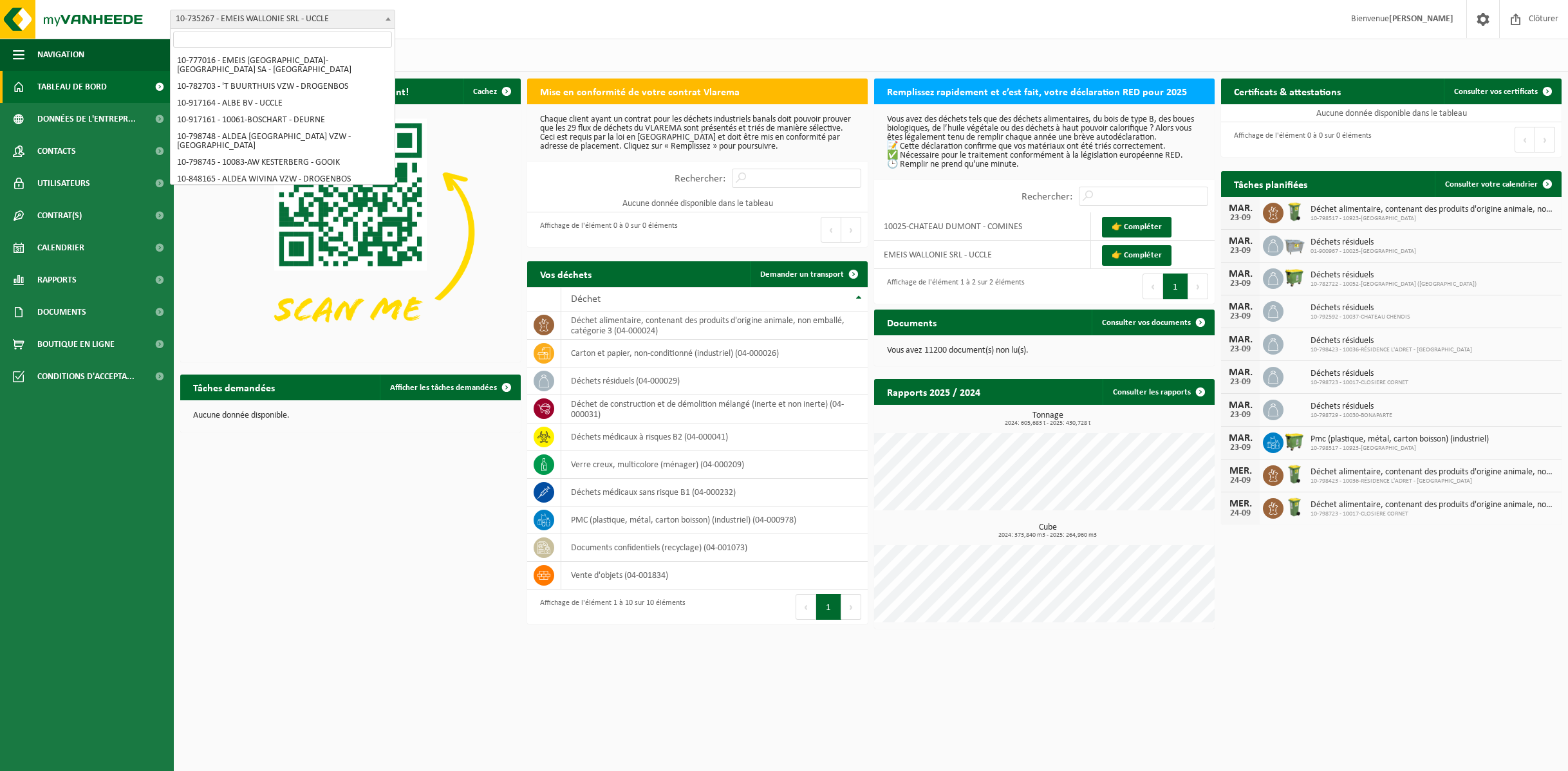
click at [349, 10] on span "10-735267 - EMEIS WALLONIE SRL - UCCLE" at bounding box center [282, 19] width 224 height 18
click at [332, 35] on input "search" at bounding box center [282, 39] width 219 height 16
type input "em"
select select "26205"
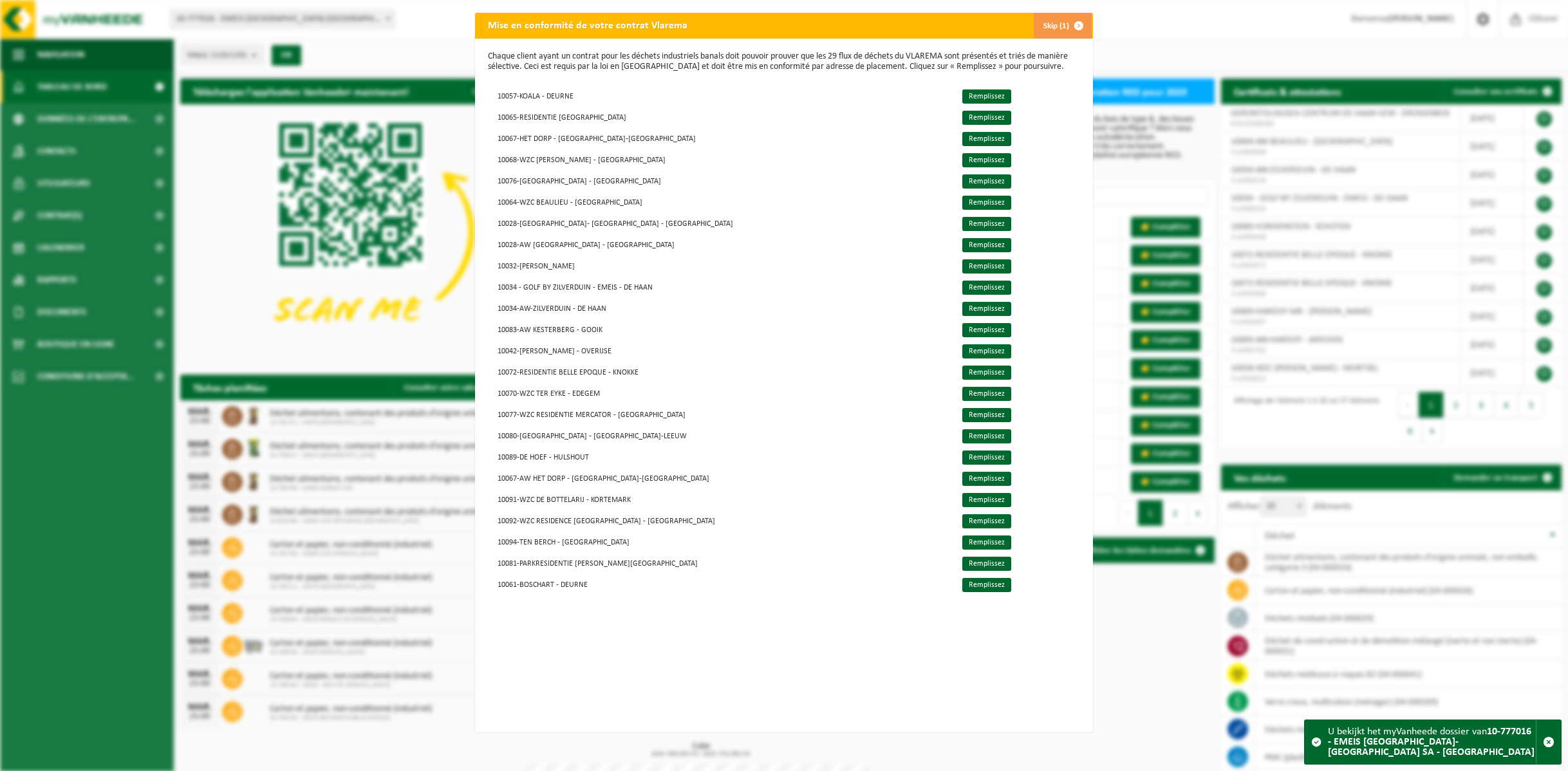
click at [1065, 25] on span "button" at bounding box center [1078, 26] width 26 height 26
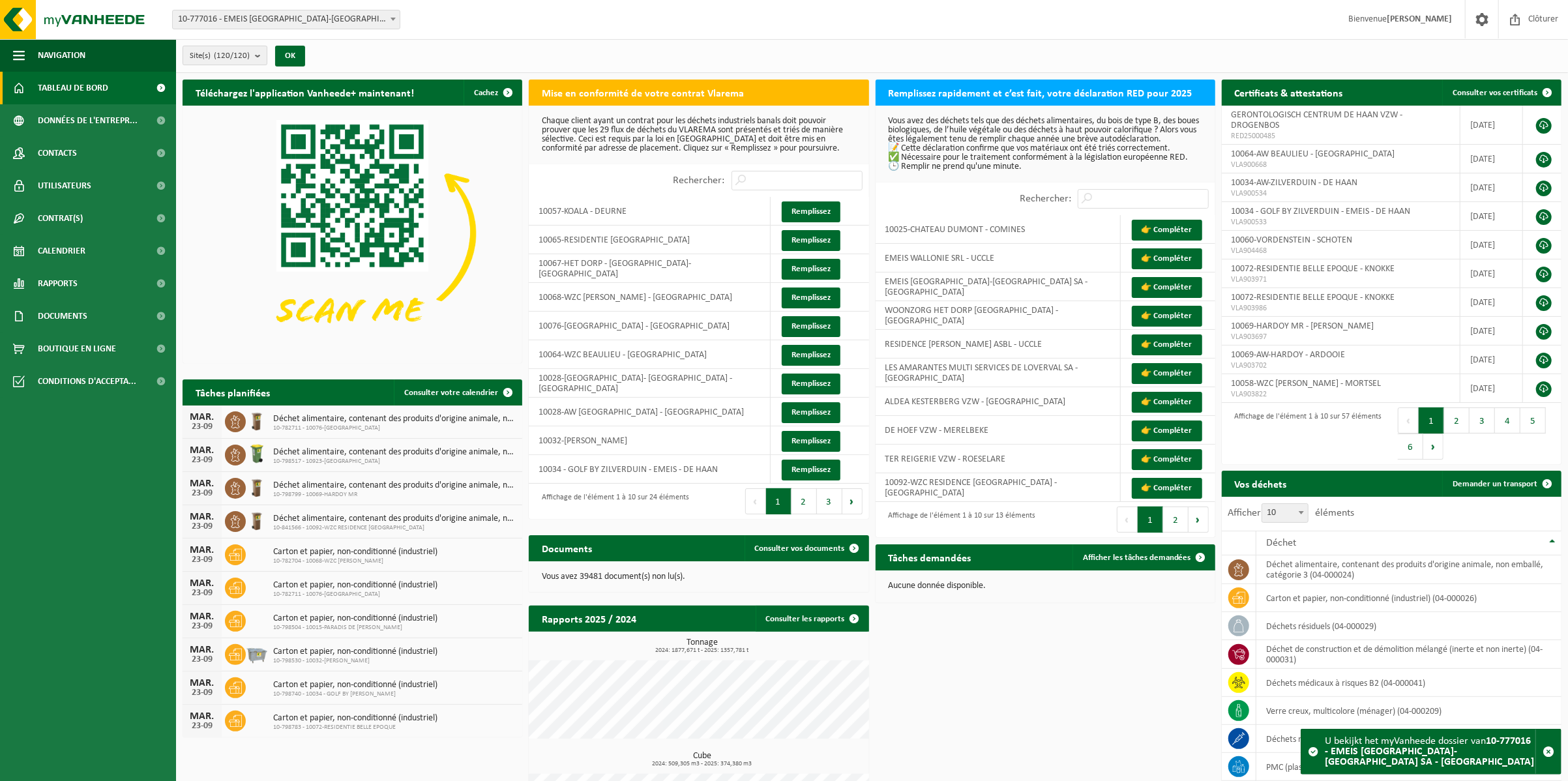
click at [263, 55] on b "submit" at bounding box center [260, 55] width 11 height 18
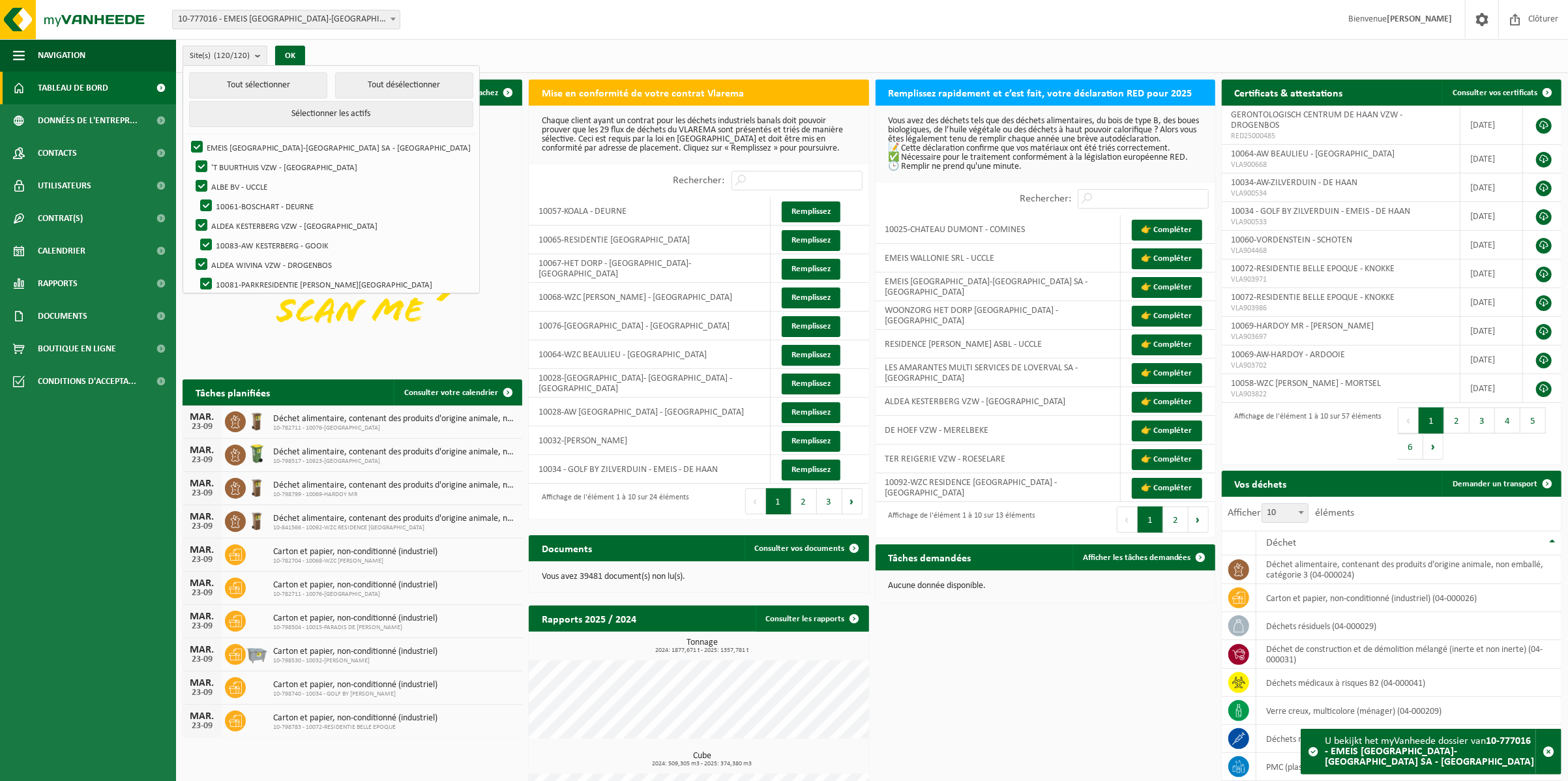
click at [660, 42] on div "Site(s) (120/120) Tout sélectionner Tout désélectionner Sélectionner les actifs…" at bounding box center [872, 56] width 1392 height 33
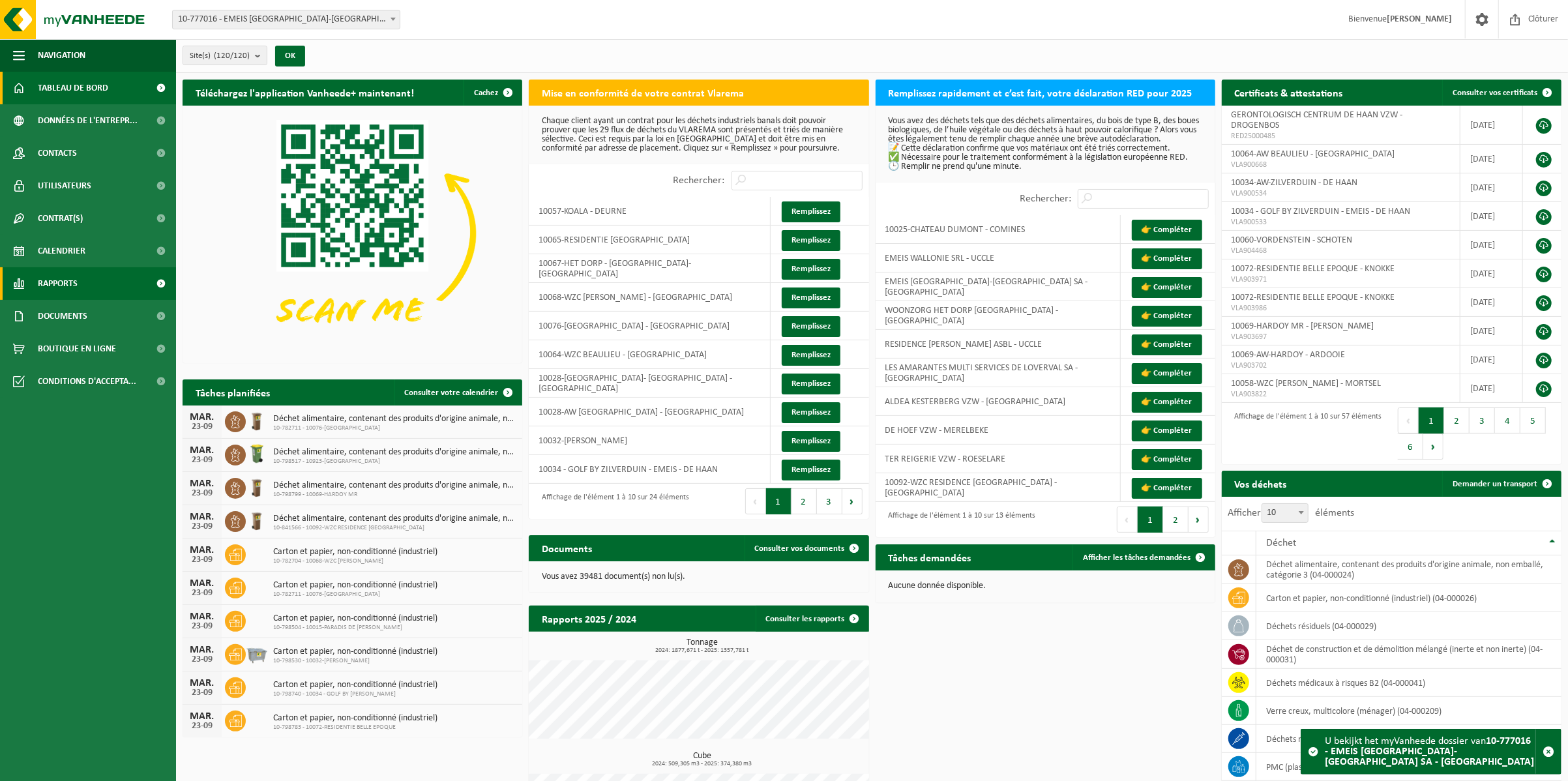
click at [76, 280] on span "Rapports" at bounding box center [58, 283] width 40 height 33
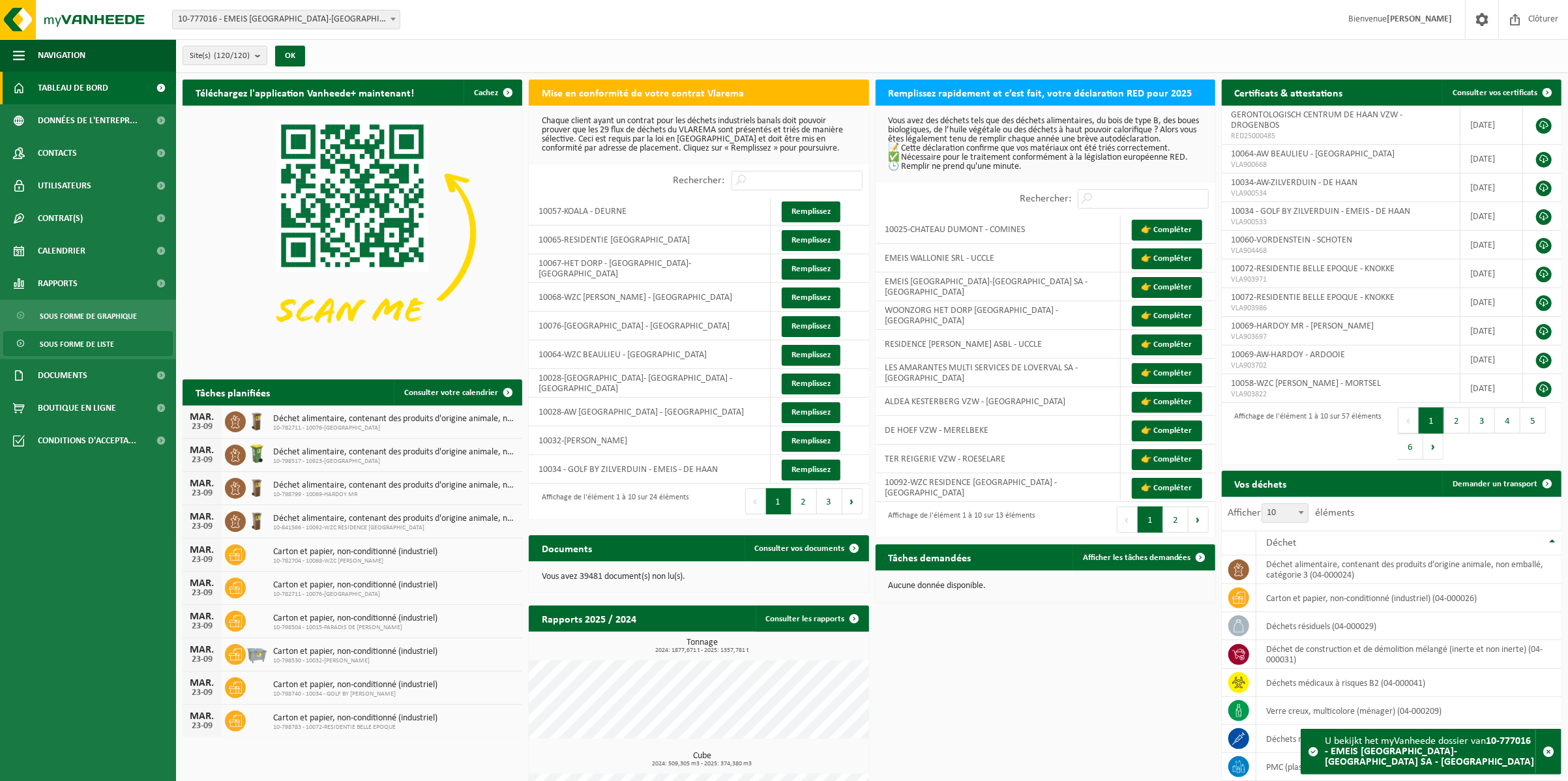
click at [103, 337] on span "Sous forme de liste" at bounding box center [77, 345] width 75 height 25
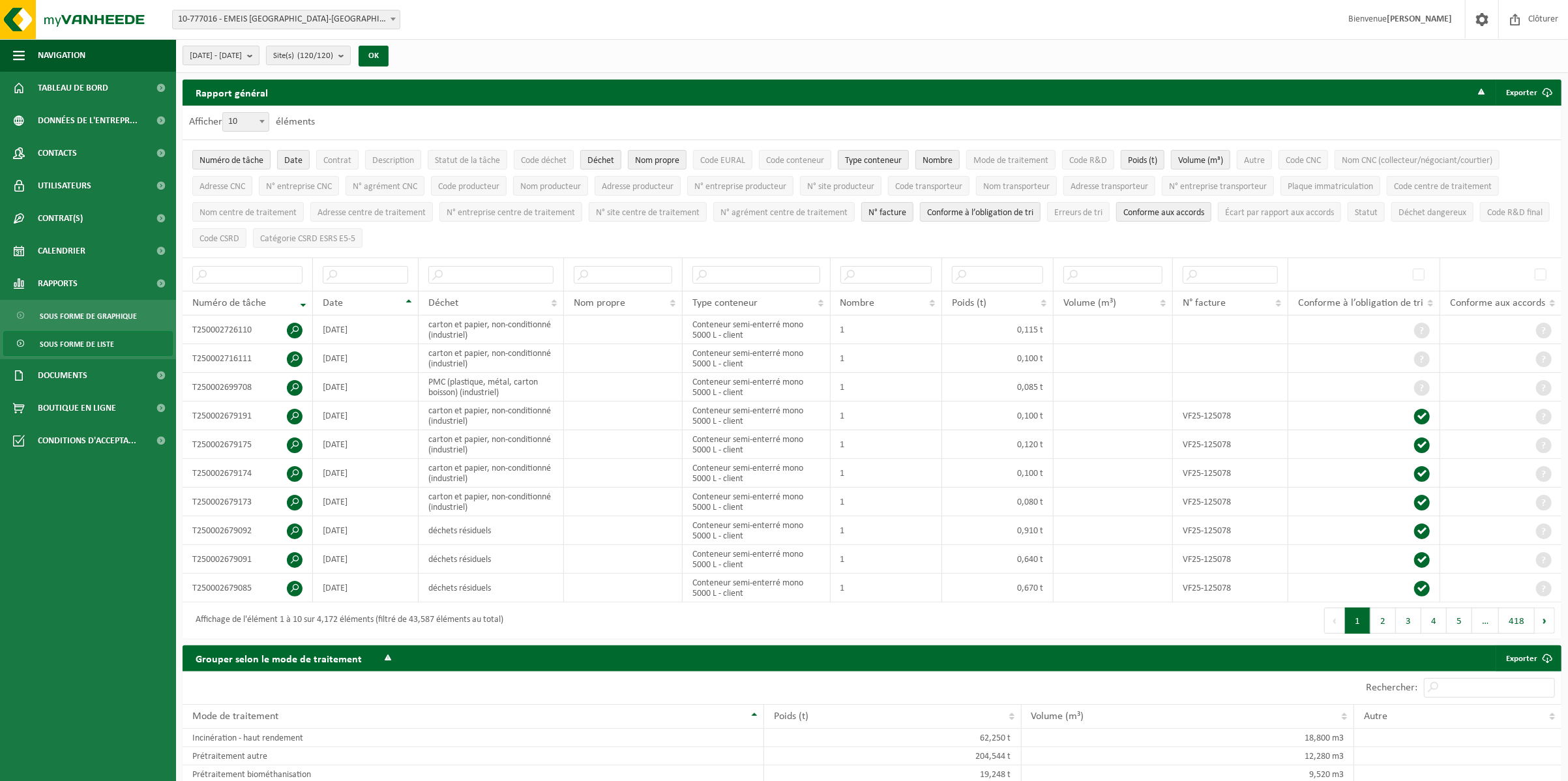
click at [259, 51] on b "submit" at bounding box center [253, 55] width 11 height 18
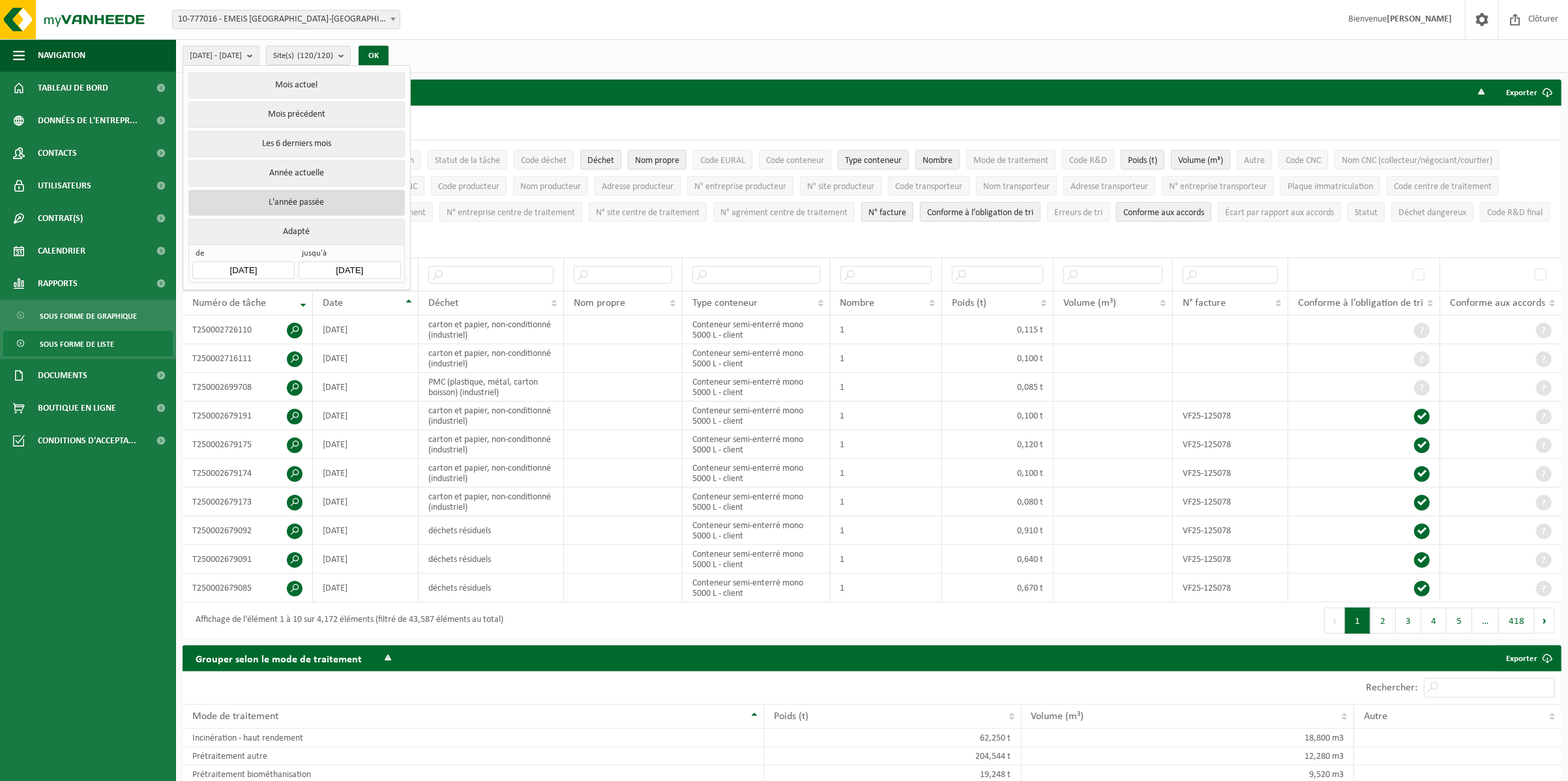
click at [335, 195] on button "L'année passée" at bounding box center [297, 202] width 216 height 26
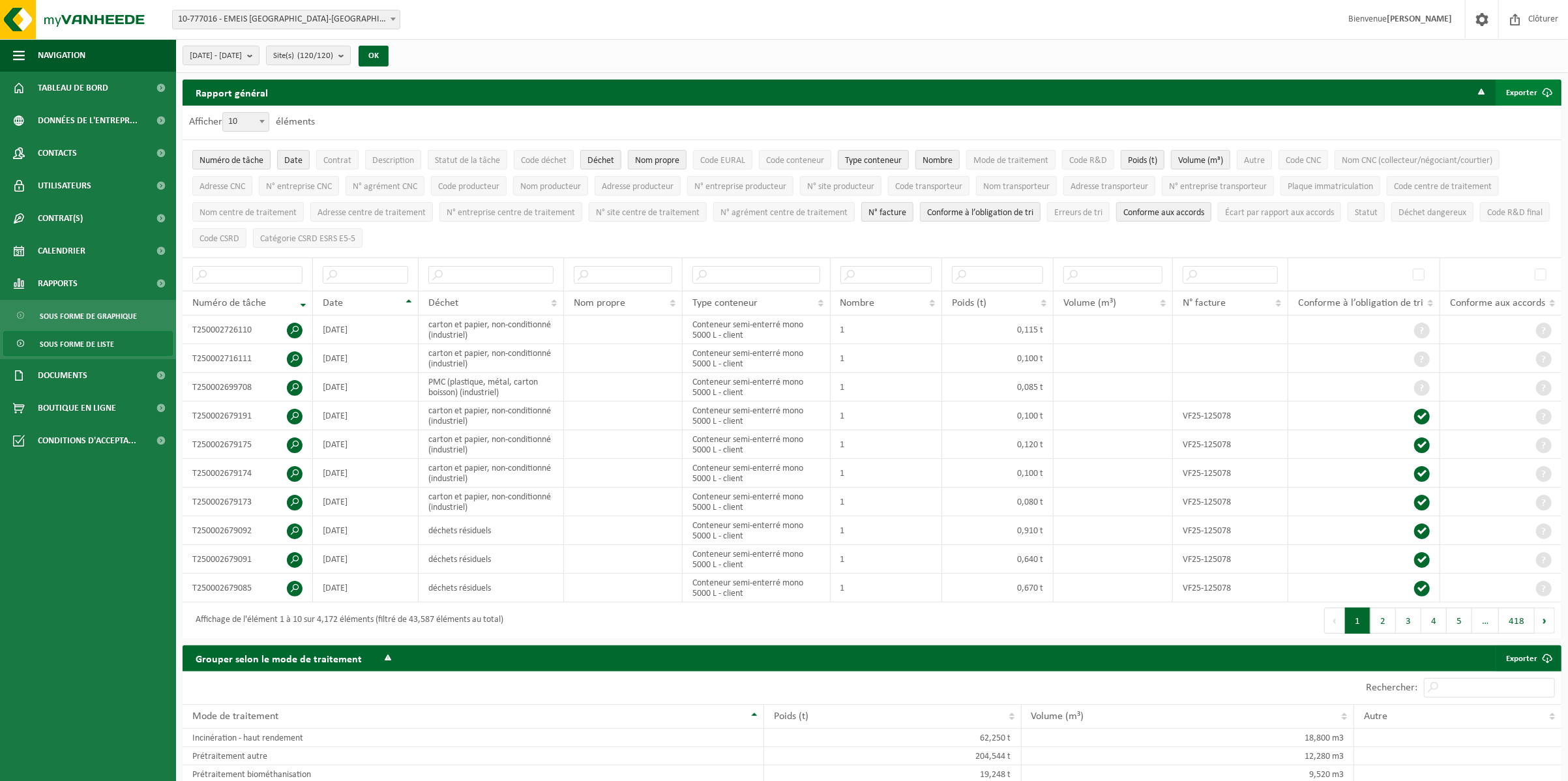
click at [1532, 93] on button "Exporter" at bounding box center [1527, 92] width 64 height 26
click at [1524, 138] on link "Tous les filtres disponibles" at bounding box center [1469, 145] width 181 height 26
